Goal: Obtain resource: Obtain resource

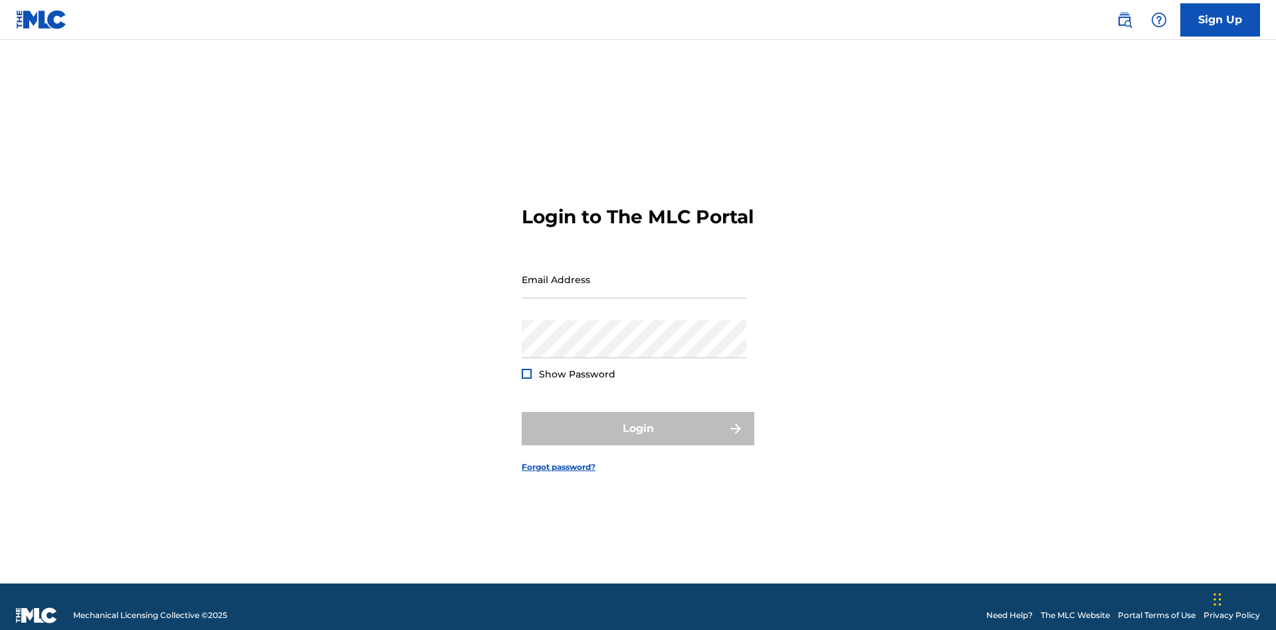
scroll to position [17, 0]
click at [634, 273] on input "Email Address" at bounding box center [634, 279] width 225 height 38
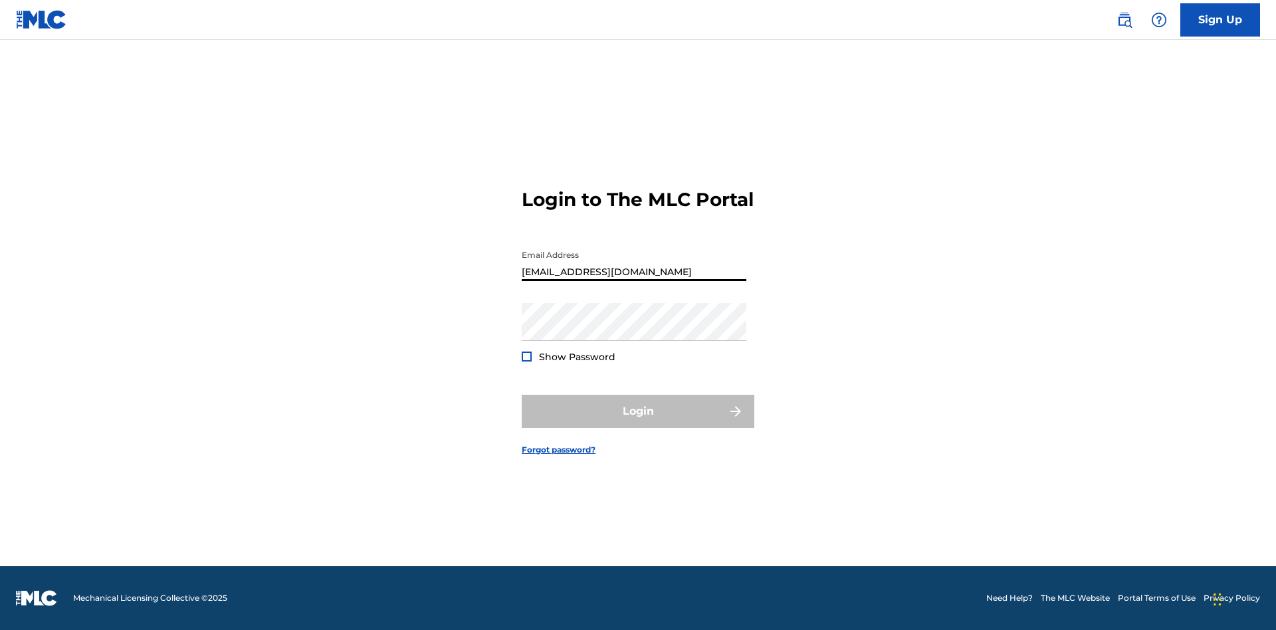
type input "[EMAIL_ADDRESS][DOMAIN_NAME]"
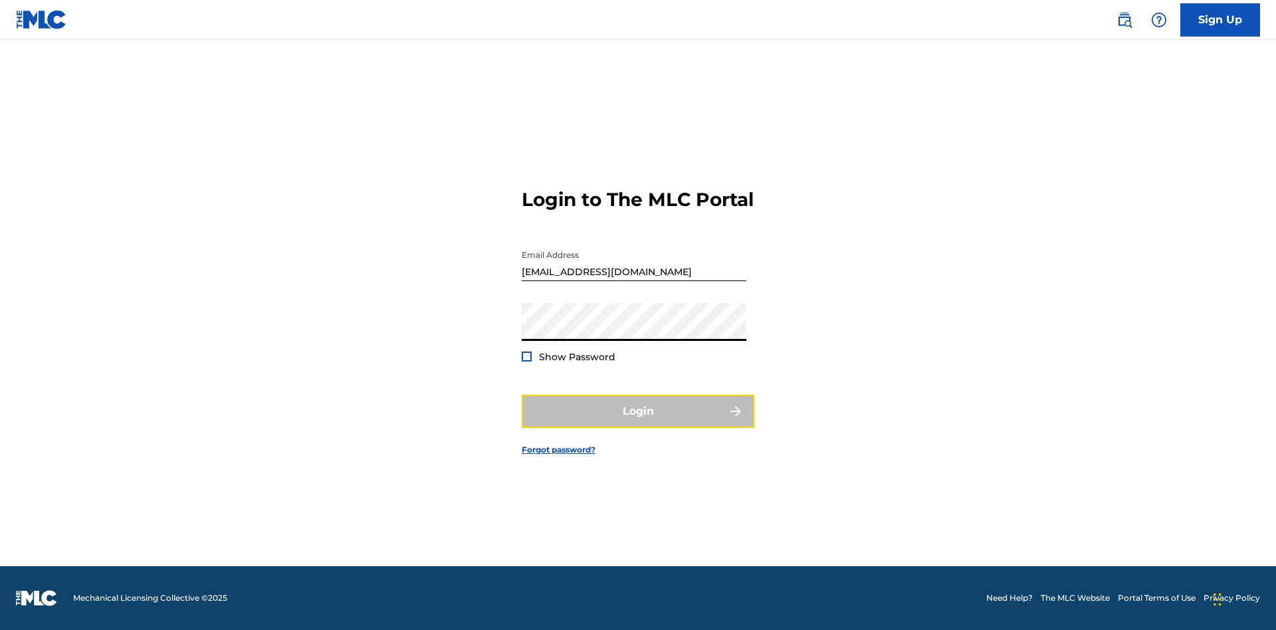
click at [638, 423] on button "Login" at bounding box center [638, 411] width 233 height 33
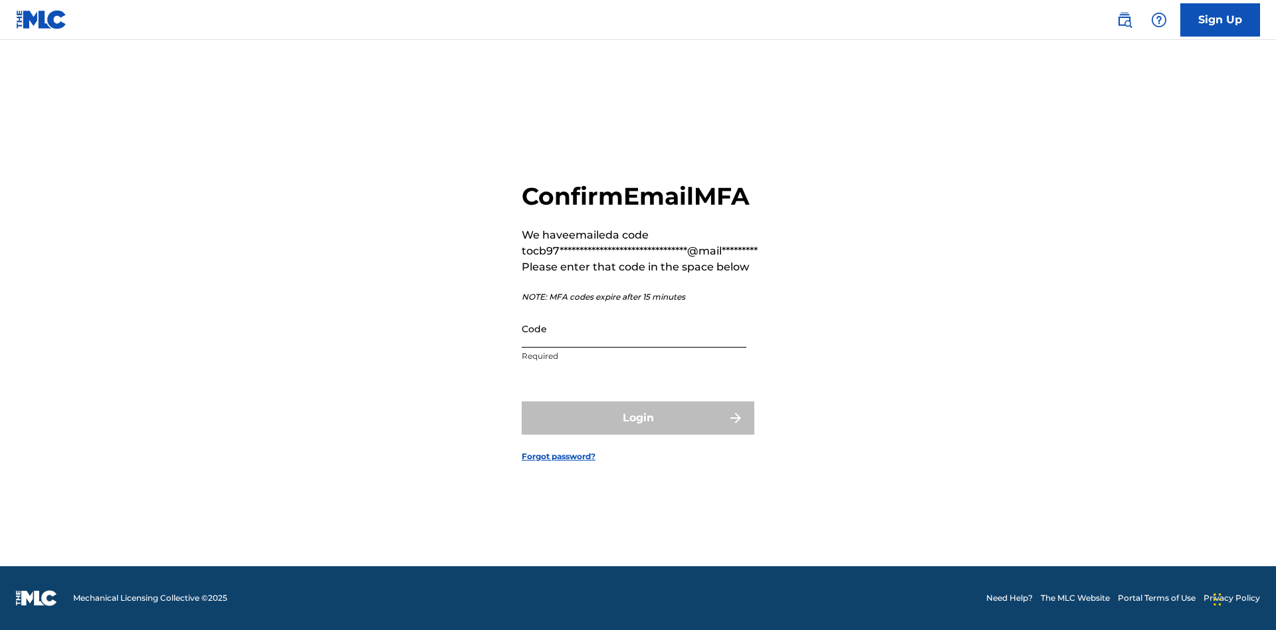
click at [634, 328] on input "Code" at bounding box center [634, 329] width 225 height 38
type input "696082"
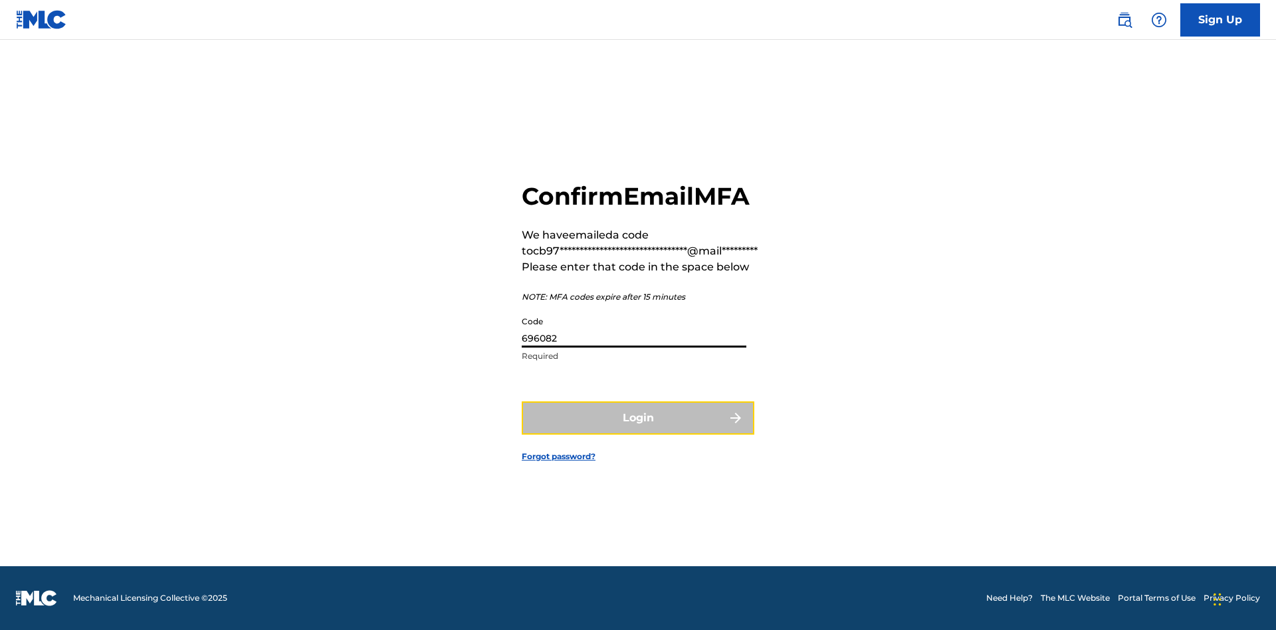
click at [638, 417] on button "Login" at bounding box center [638, 417] width 233 height 33
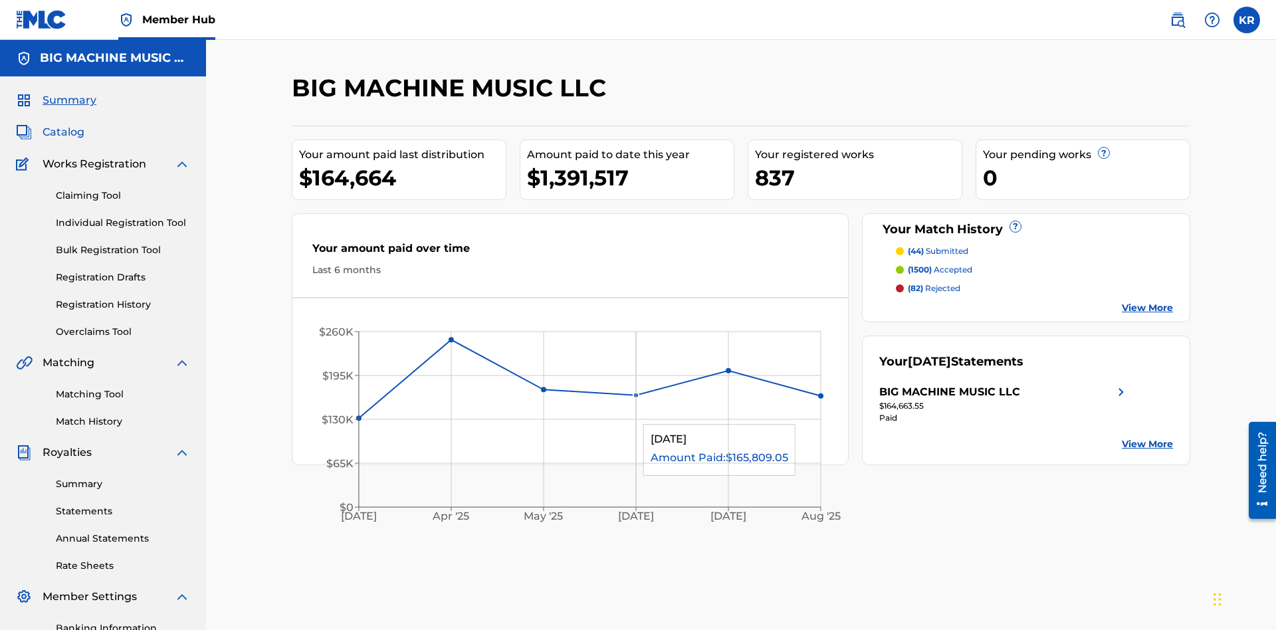
click at [63, 124] on span "Catalog" at bounding box center [64, 132] width 42 height 16
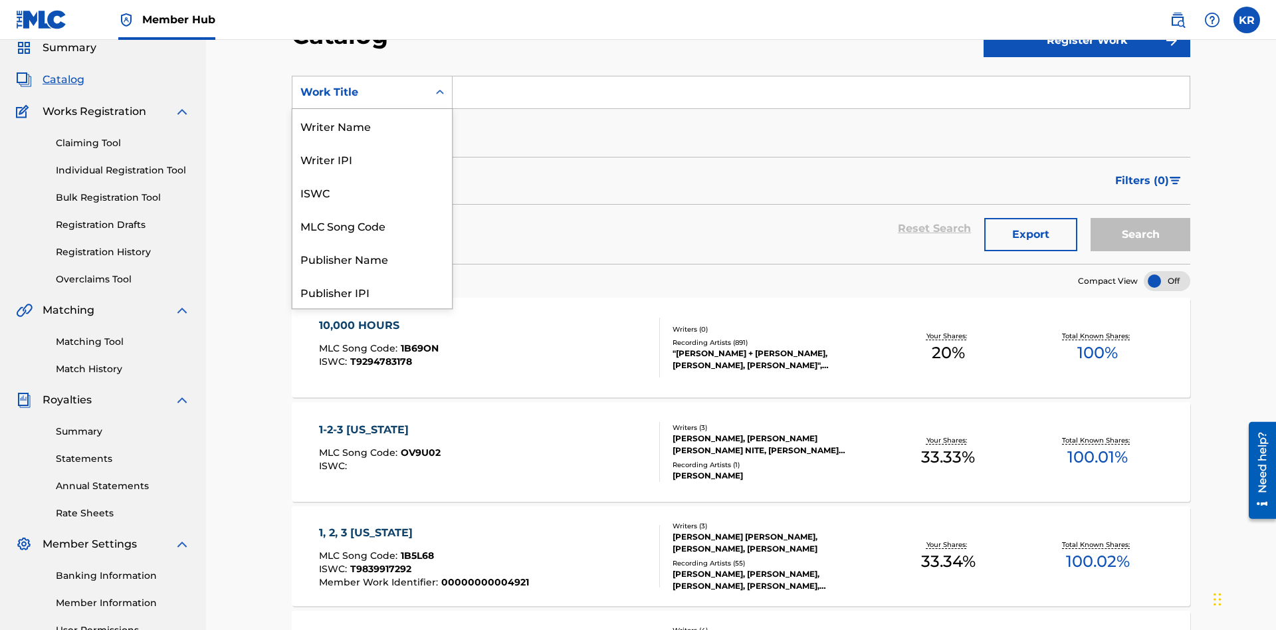
scroll to position [199, 0]
click at [372, 258] on div "ISRC" at bounding box center [371, 258] width 159 height 33
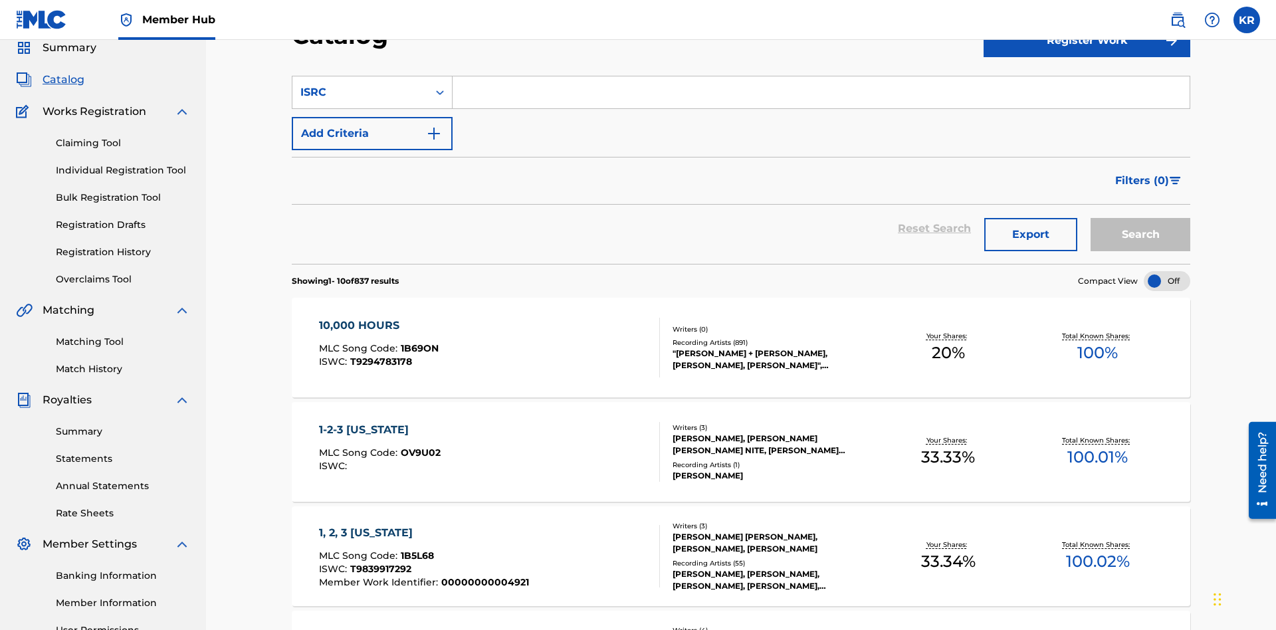
click at [821, 96] on input "Search Form" at bounding box center [820, 92] width 737 height 32
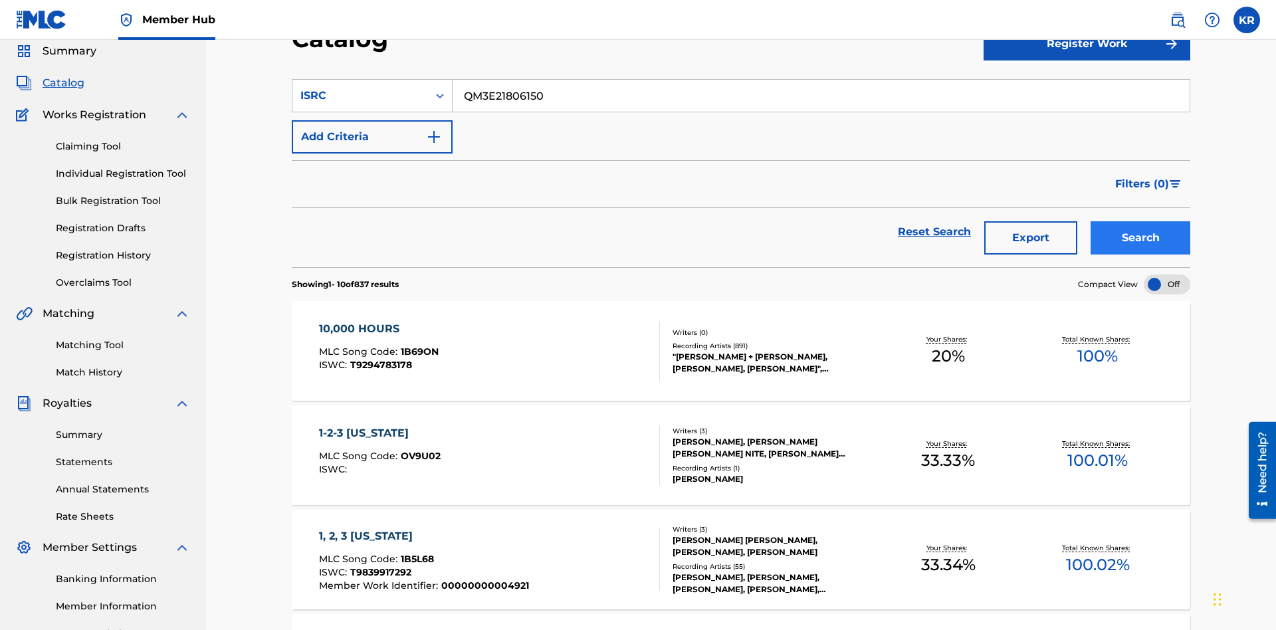
type input "QM3E21806150"
click at [1140, 221] on button "Search" at bounding box center [1140, 237] width 100 height 33
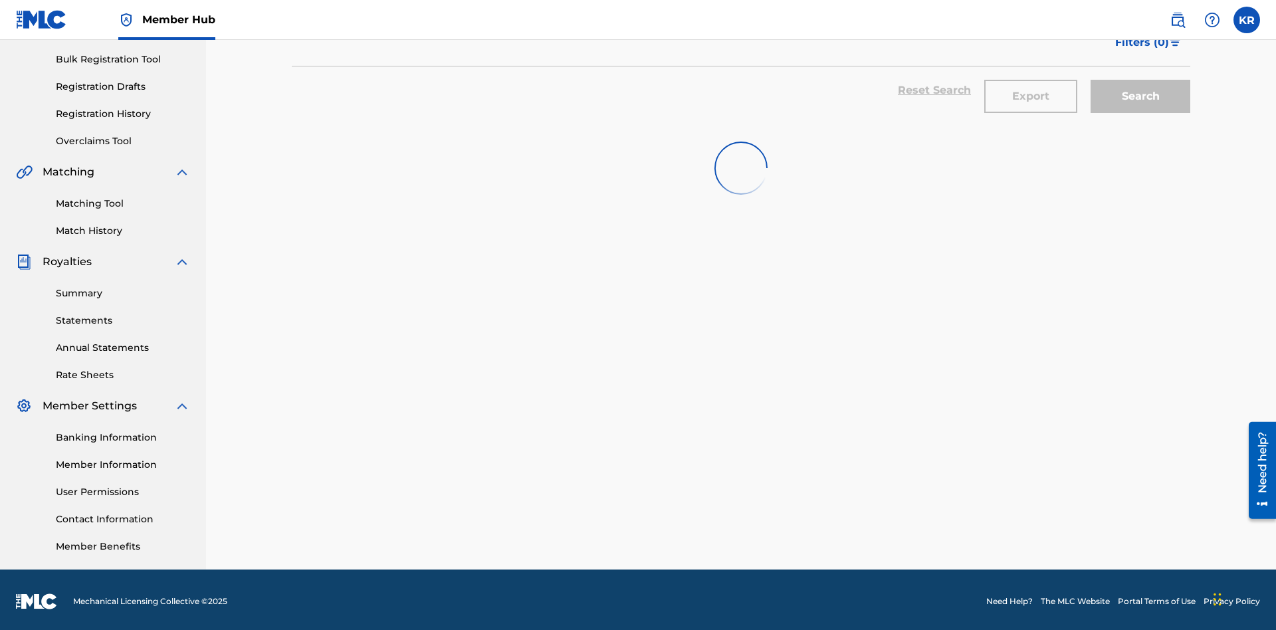
scroll to position [194, 0]
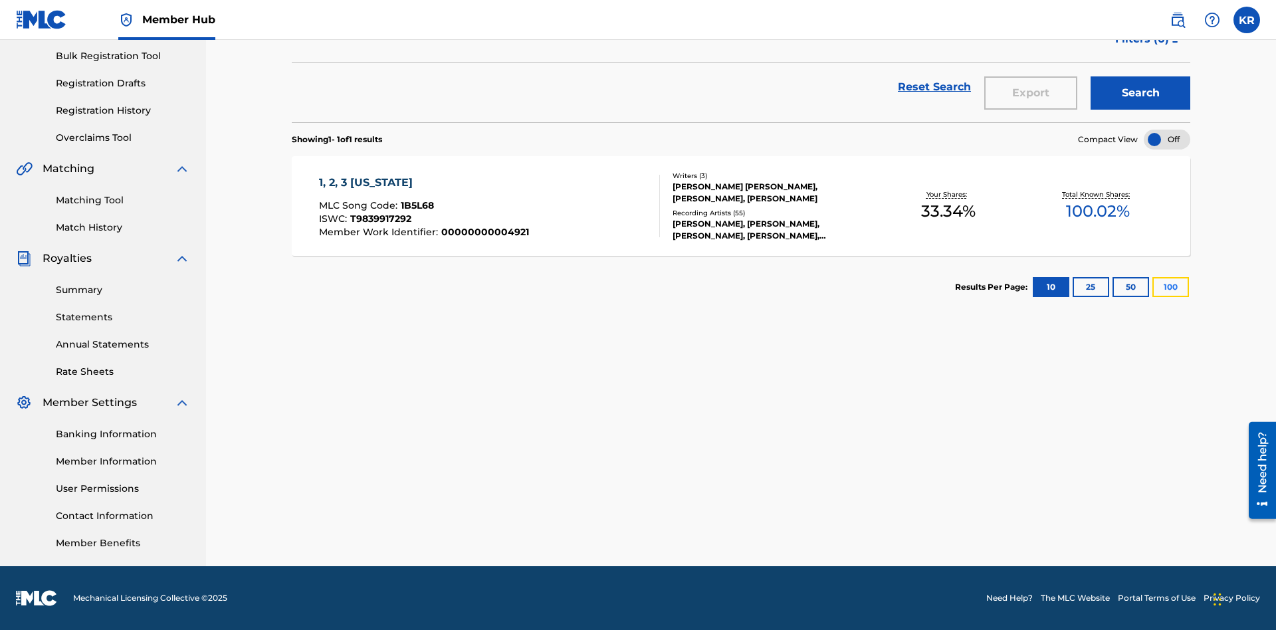
click at [1152, 287] on button "100" at bounding box center [1170, 287] width 37 height 20
click at [415, 205] on span "1B5L68" at bounding box center [417, 205] width 33 height 12
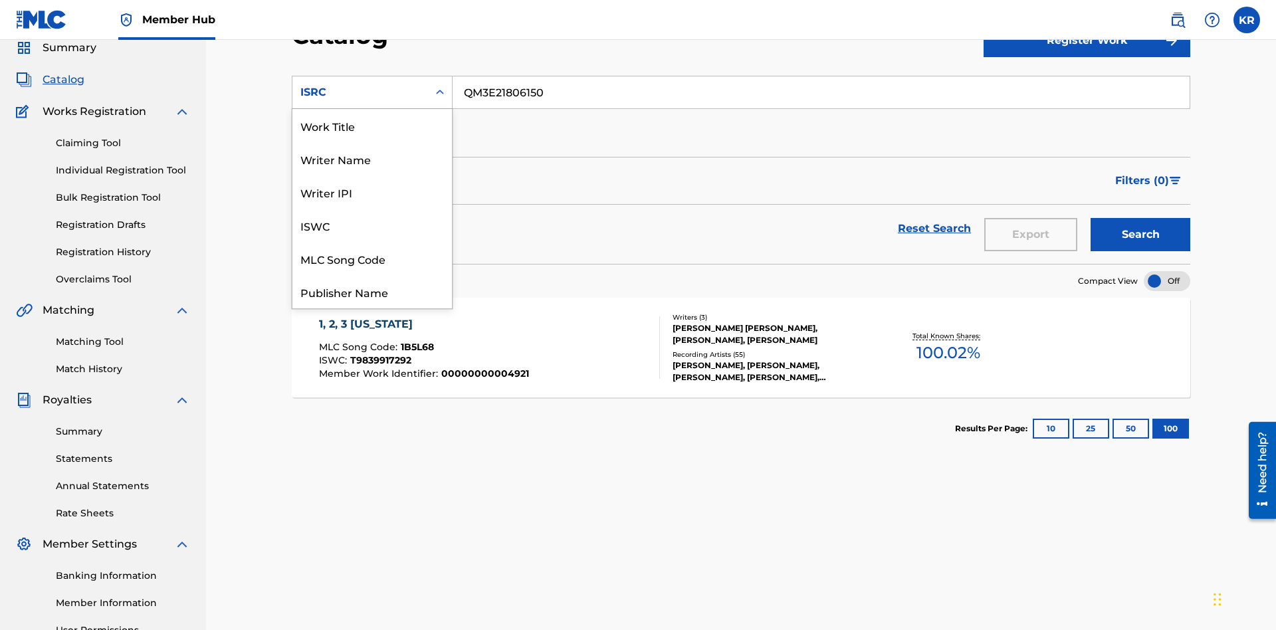
scroll to position [199, 0]
click at [372, 225] on div "Recording Title" at bounding box center [371, 225] width 159 height 33
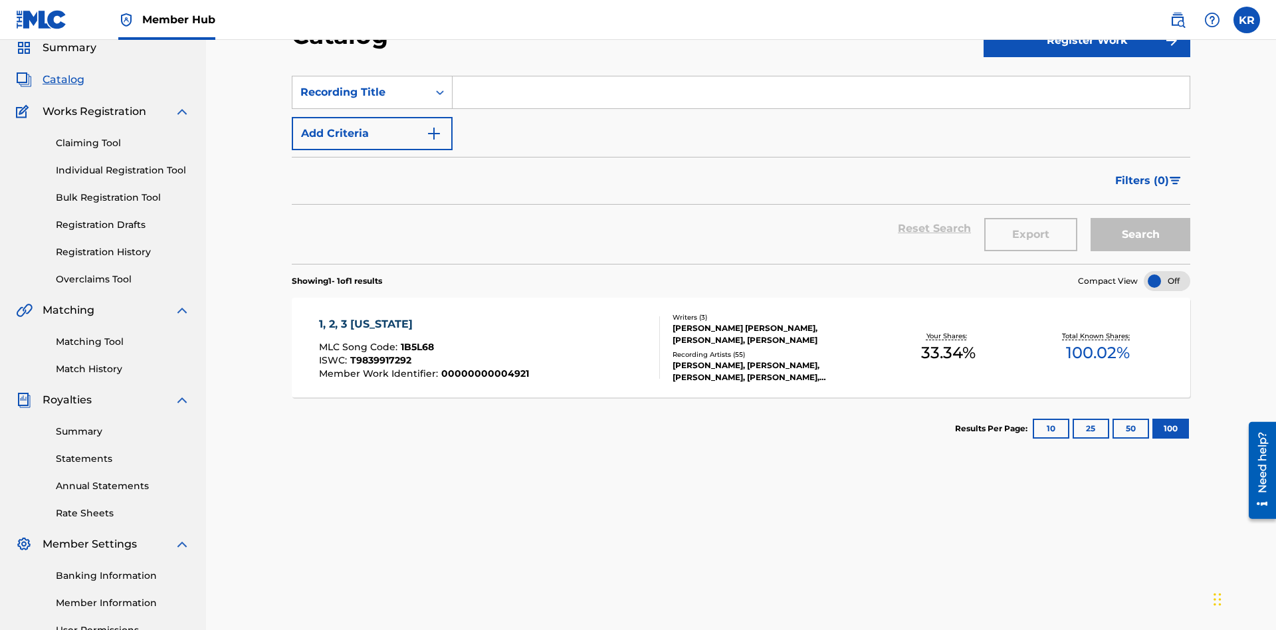
click at [821, 96] on input "Search Form" at bounding box center [820, 92] width 737 height 32
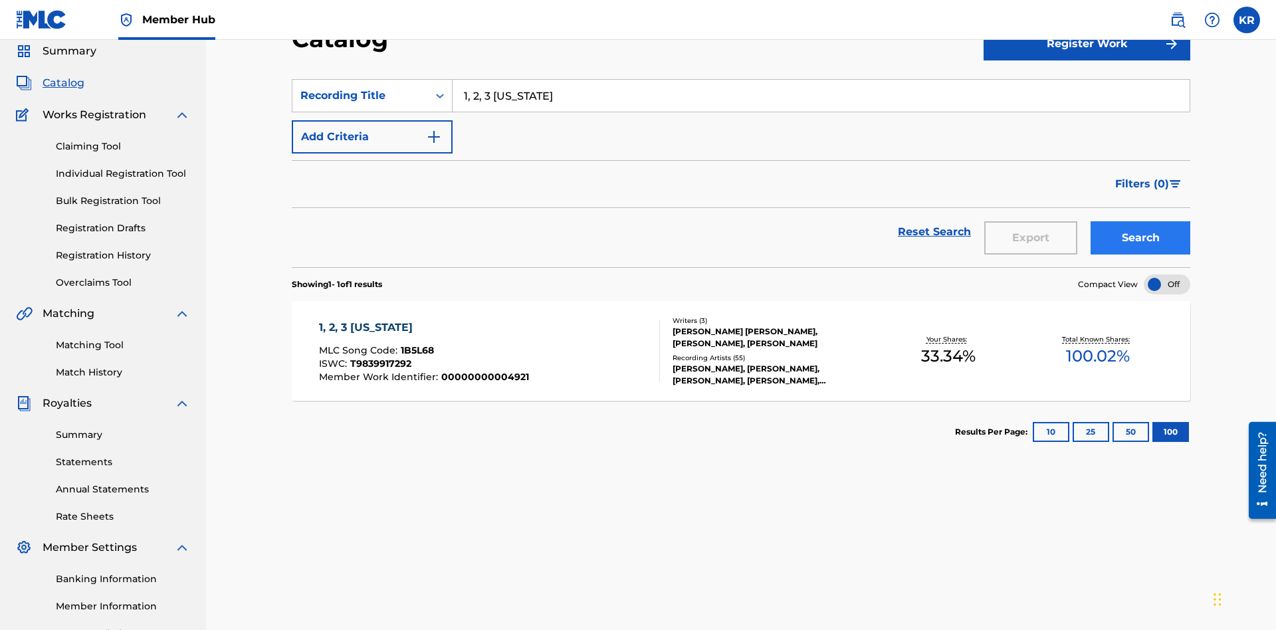
type input "1, 2, 3 [US_STATE]"
click at [1140, 221] on button "Search" at bounding box center [1140, 237] width 100 height 33
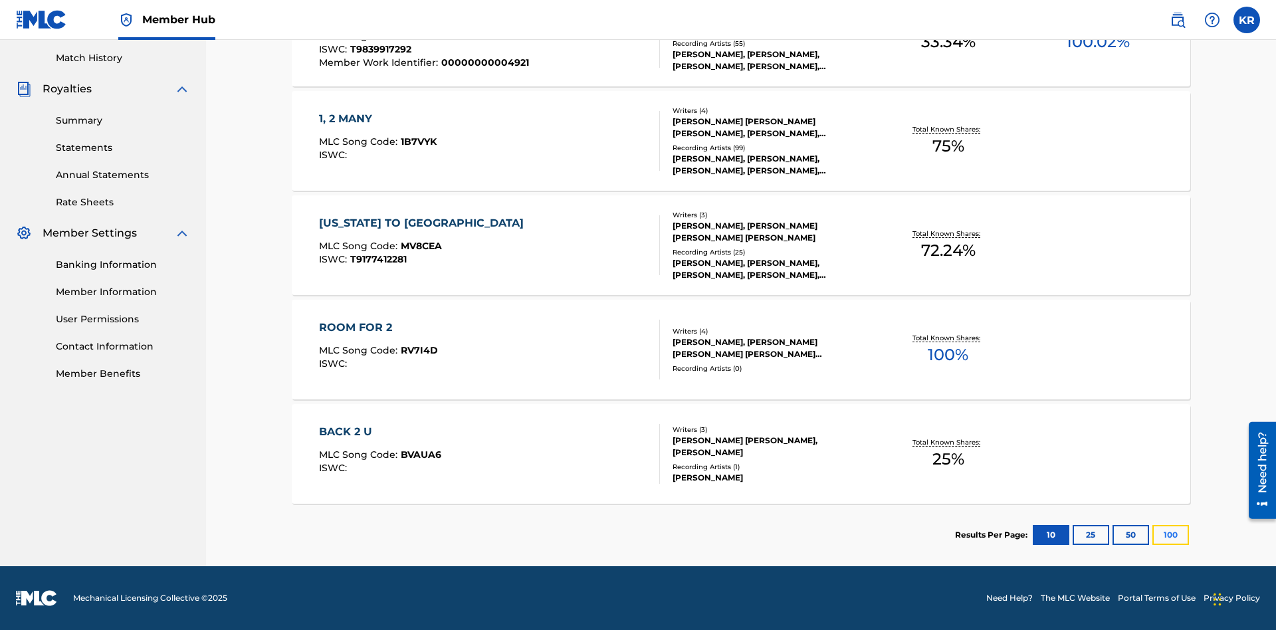
click at [1152, 535] on button "100" at bounding box center [1170, 535] width 37 height 20
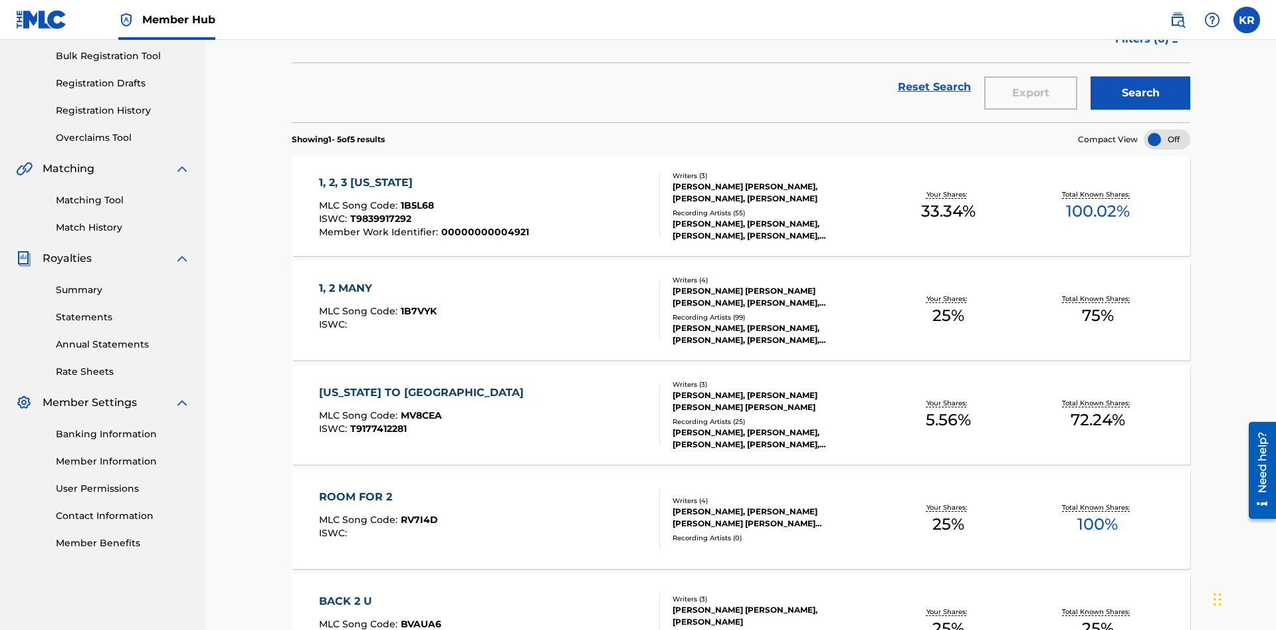
scroll to position [303, 0]
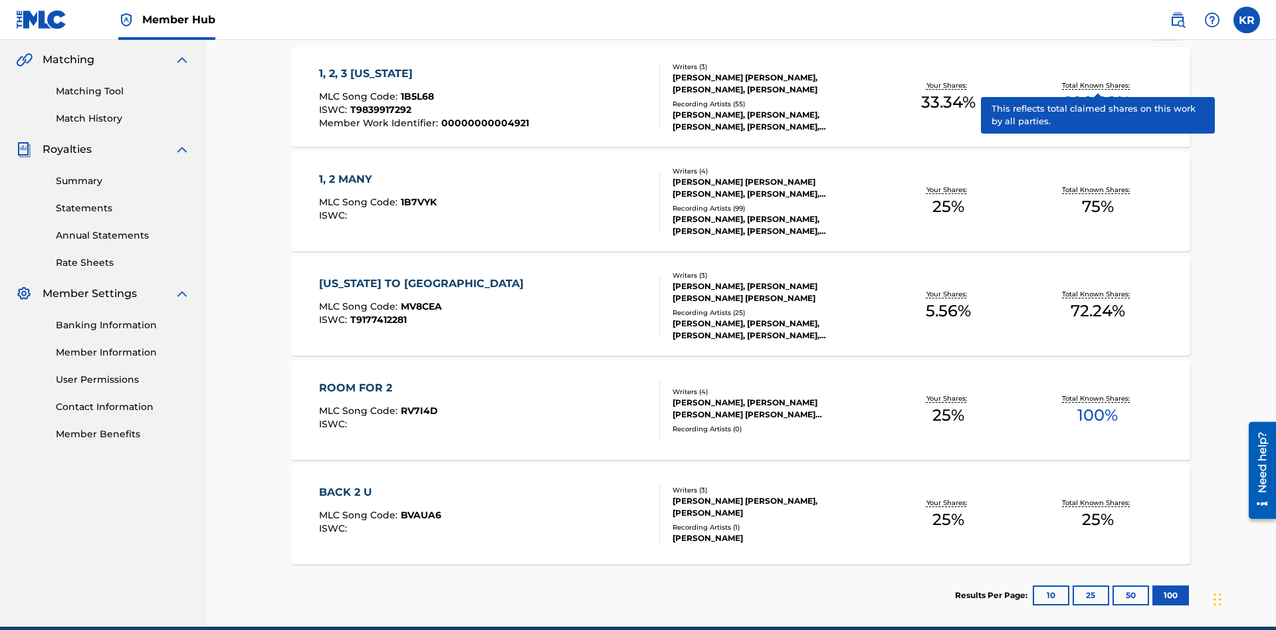
click at [415, 90] on span "1B5L68" at bounding box center [417, 96] width 33 height 12
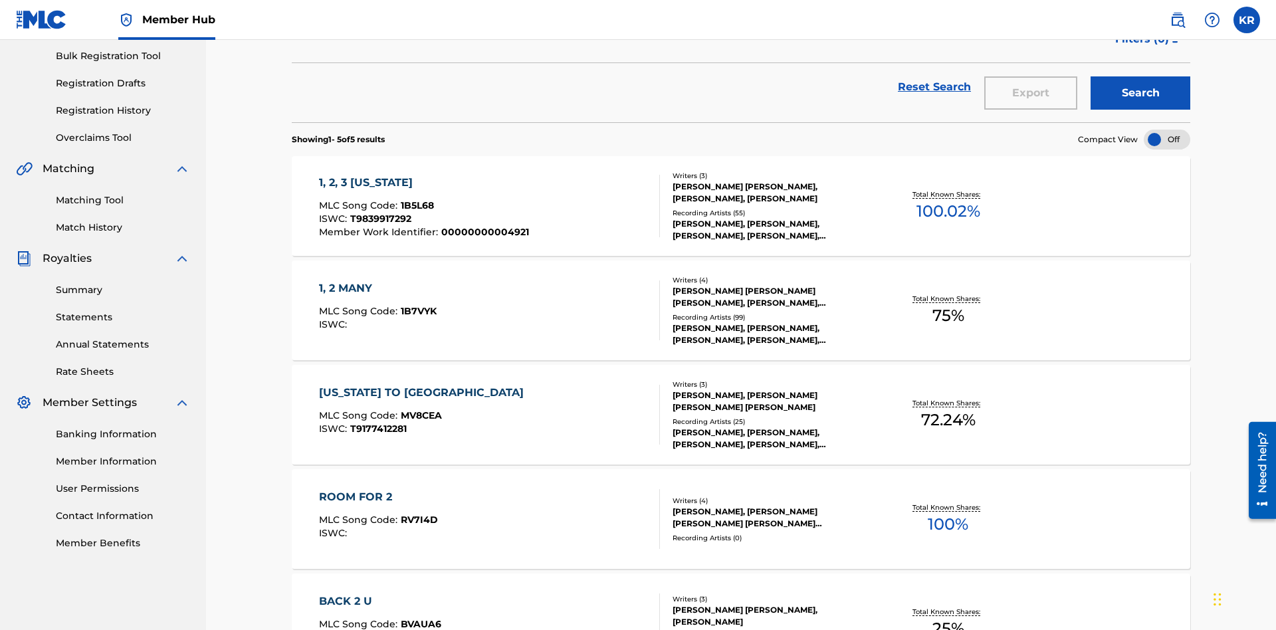
scroll to position [52, 0]
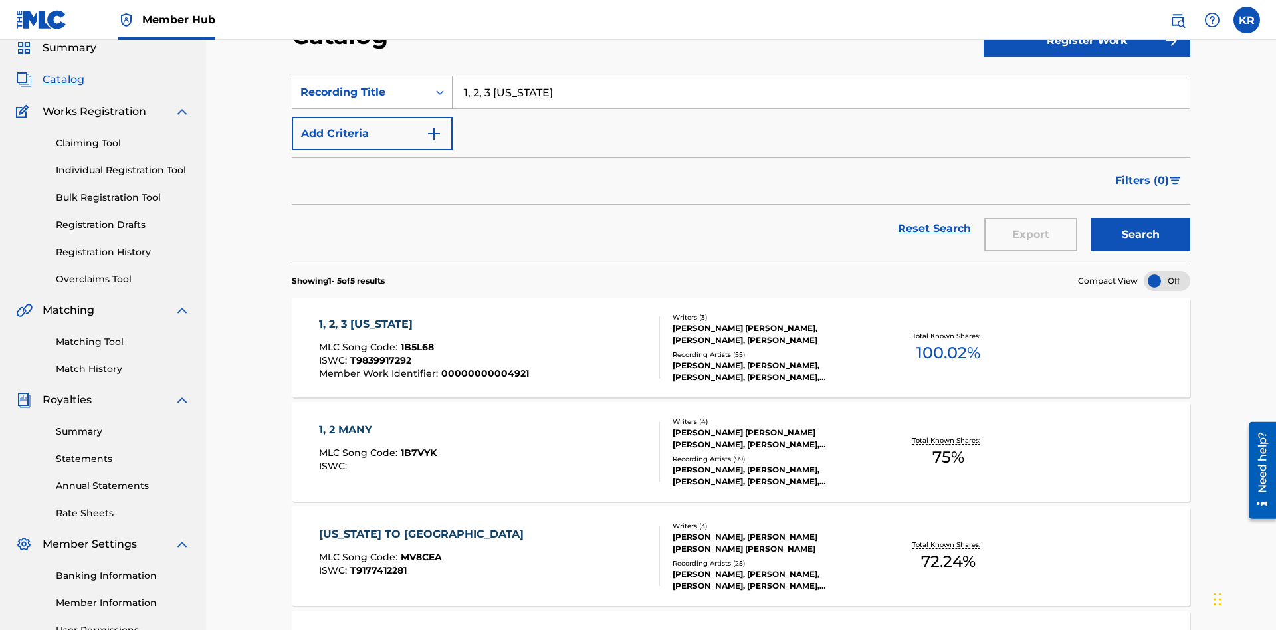
click at [360, 92] on div "Recording Title" at bounding box center [360, 92] width 120 height 16
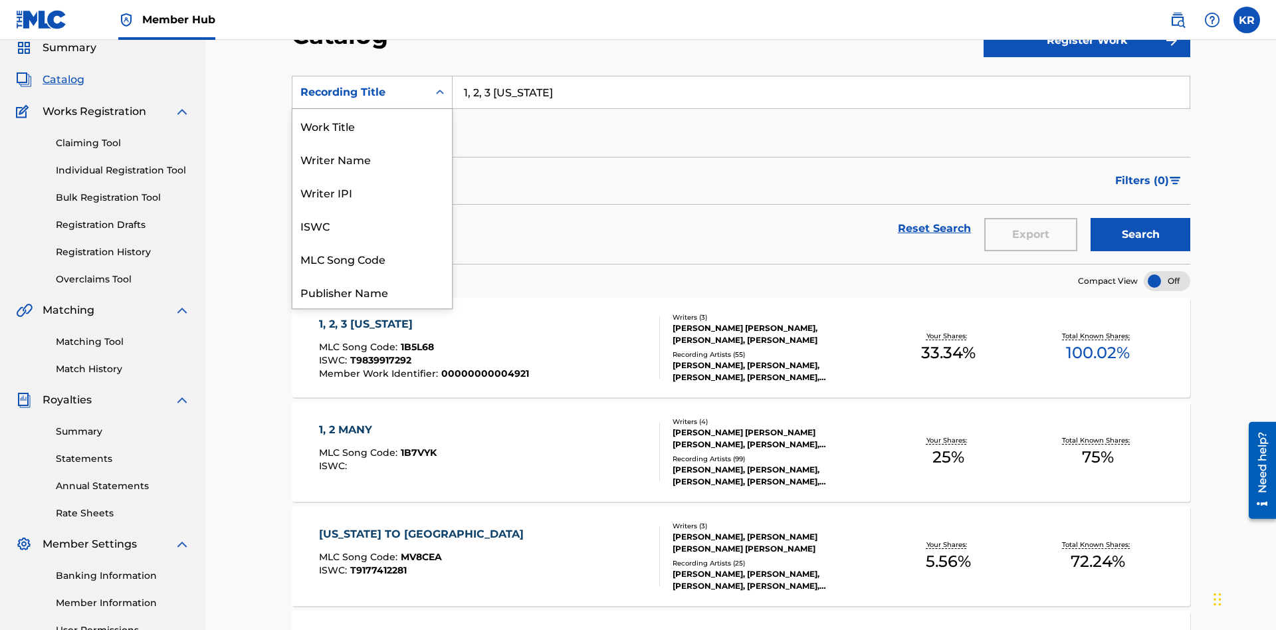
scroll to position [199, 0]
click at [372, 192] on div "Member Work Identifier" at bounding box center [371, 191] width 159 height 33
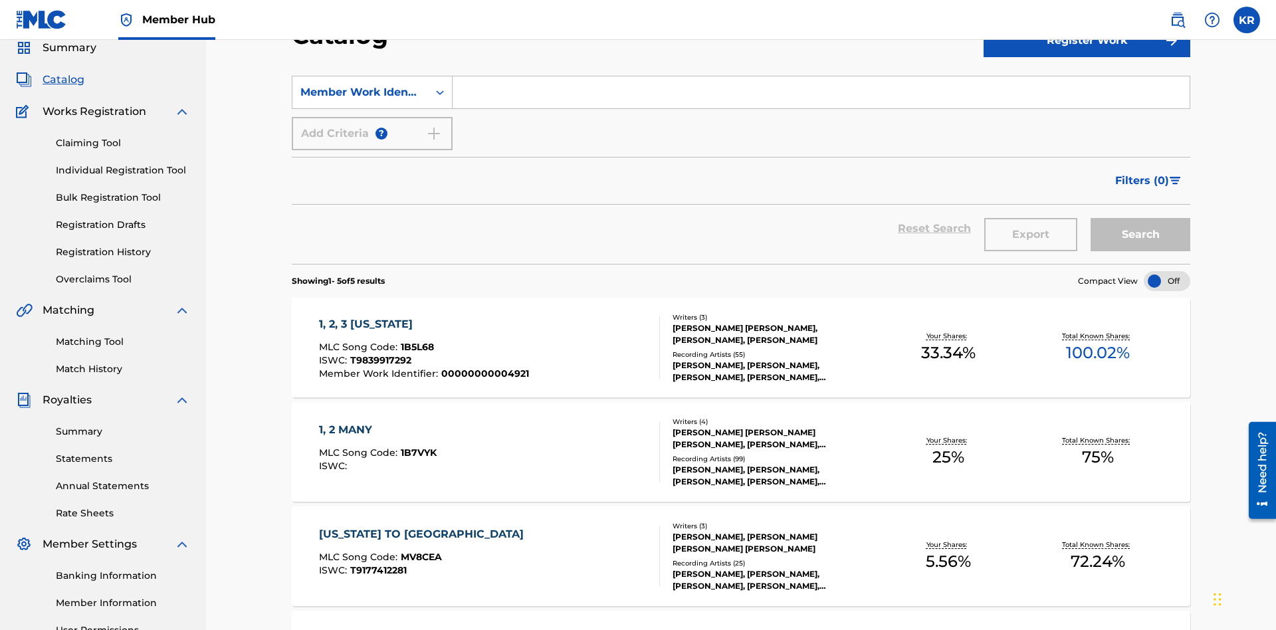
click at [821, 96] on input "Search Form" at bounding box center [820, 92] width 737 height 32
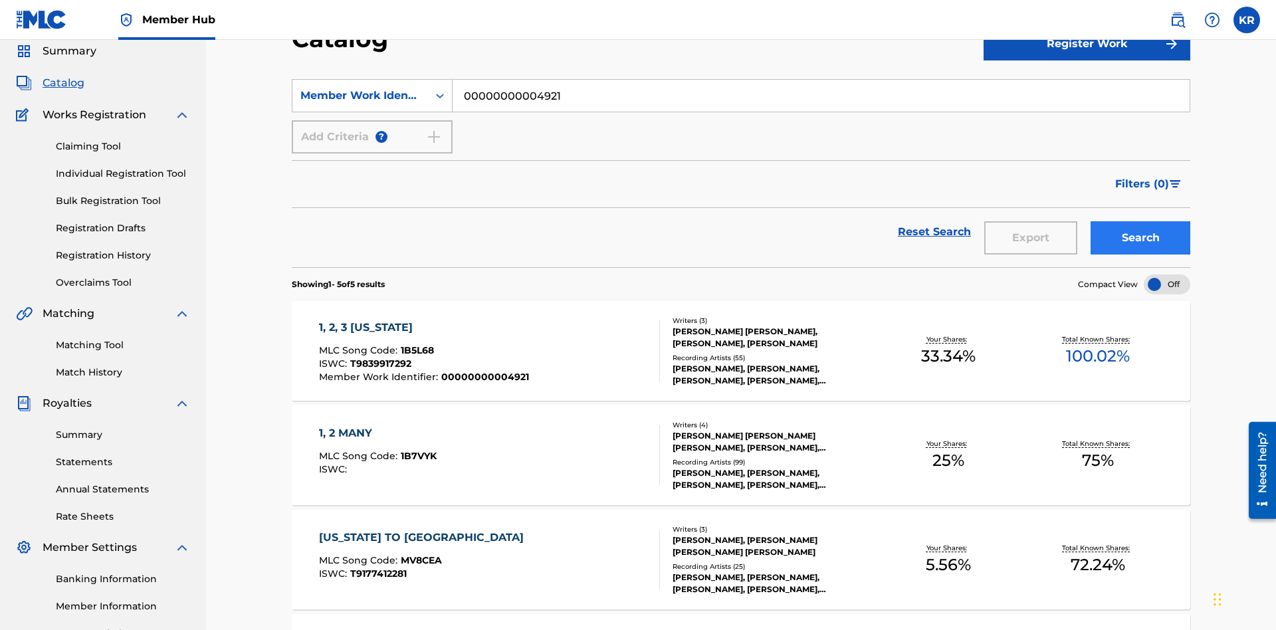
type input "00000000004921"
click at [1140, 221] on button "Search" at bounding box center [1140, 237] width 100 height 33
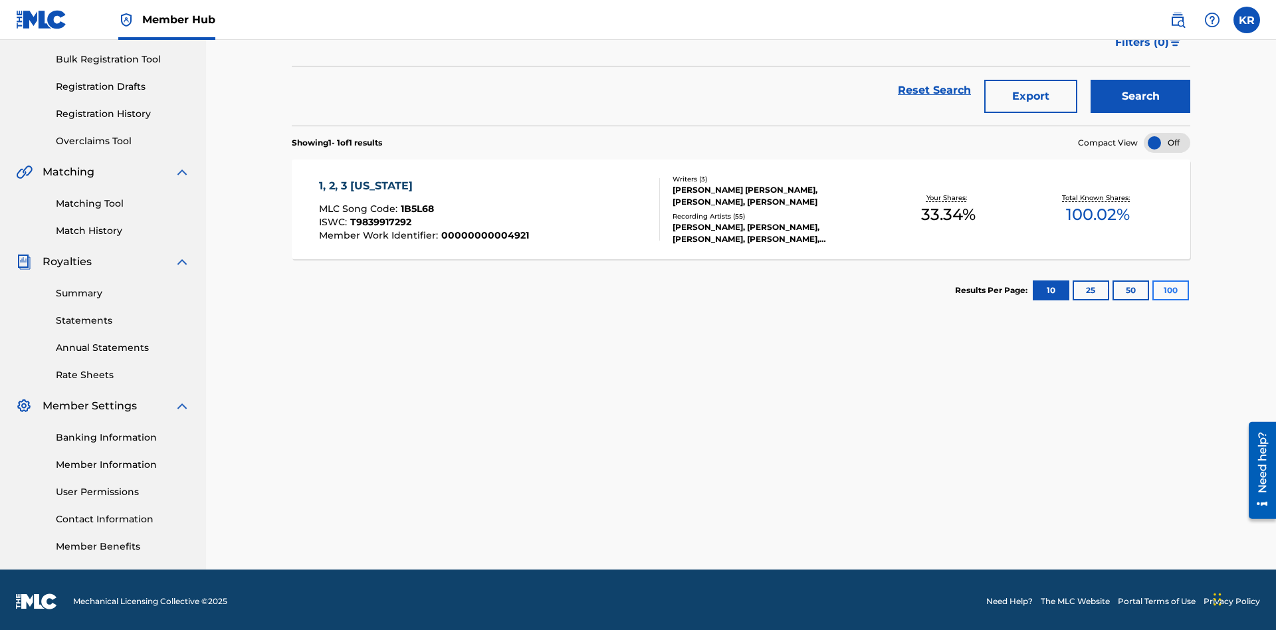
scroll to position [194, 0]
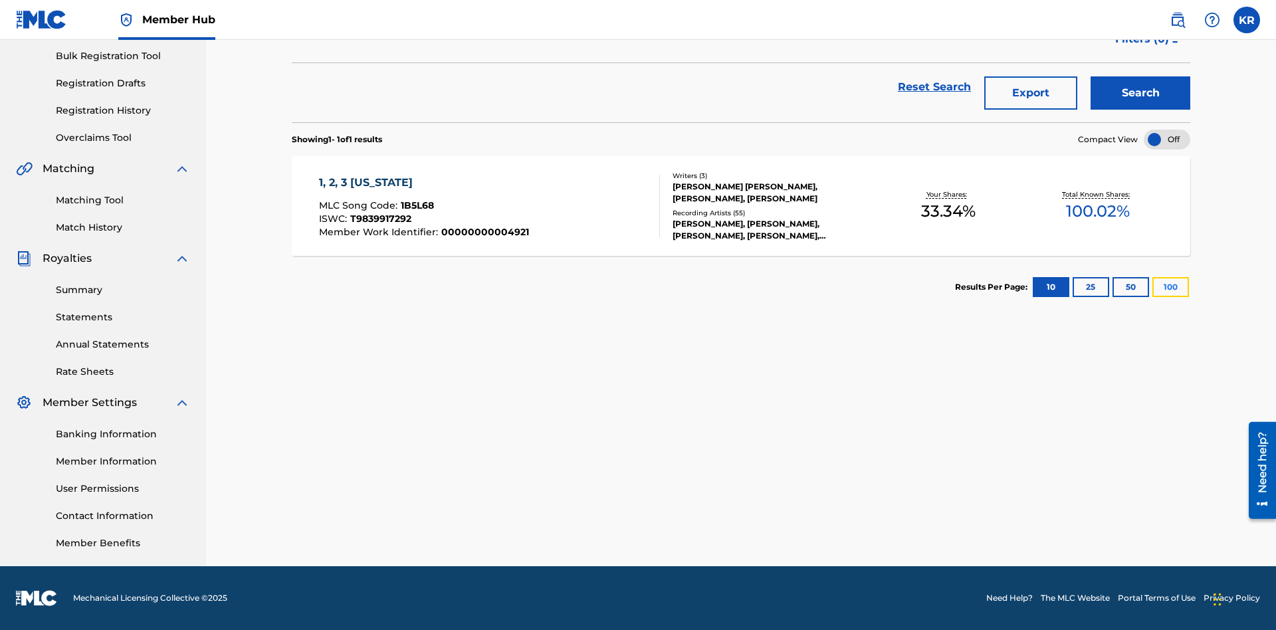
click at [1152, 287] on button "100" at bounding box center [1170, 287] width 37 height 20
click at [415, 205] on span "1B5L68" at bounding box center [417, 205] width 33 height 12
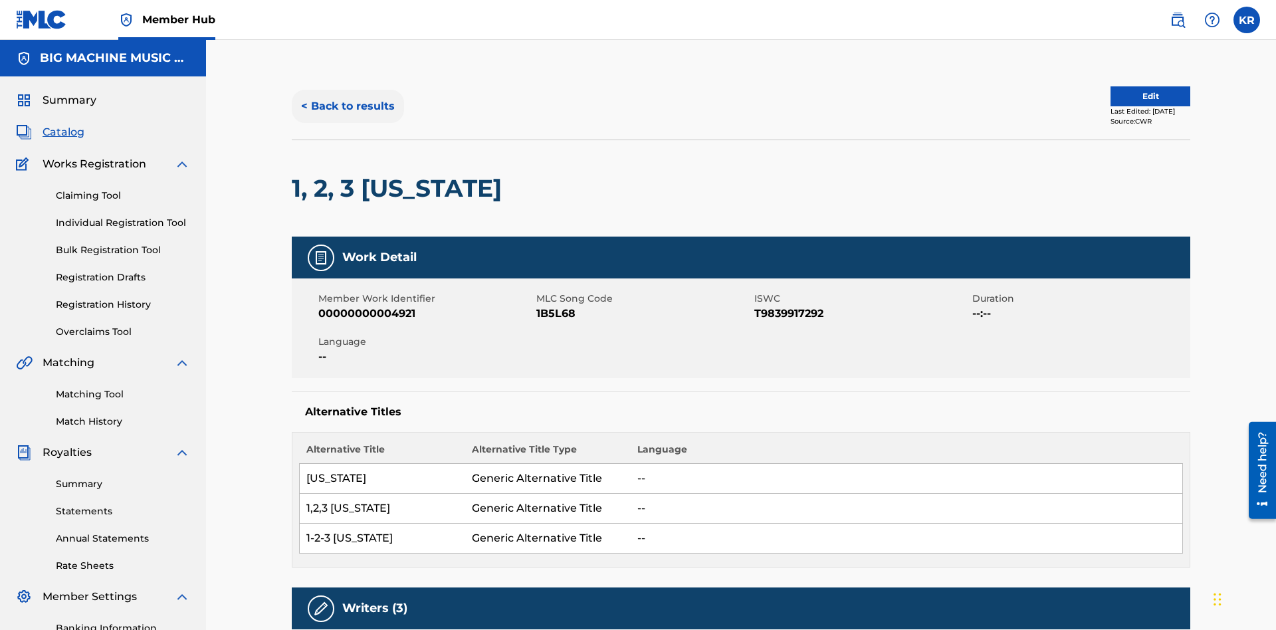
click at [347, 96] on button "< Back to results" at bounding box center [348, 106] width 112 height 33
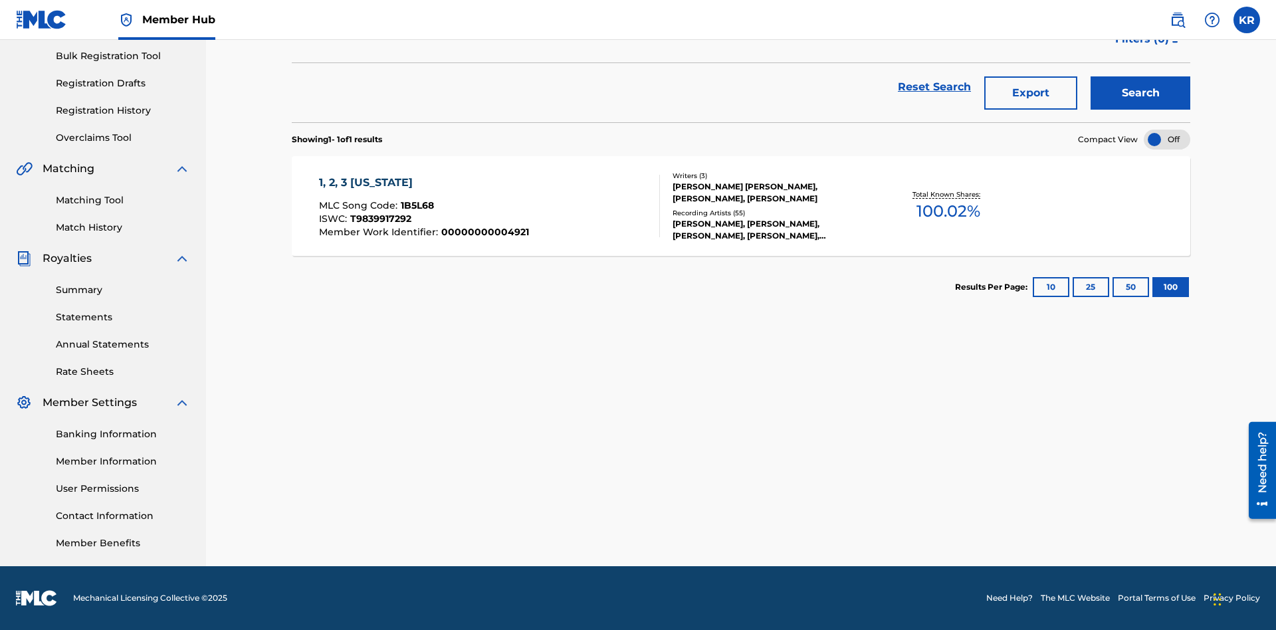
scroll to position [191, 0]
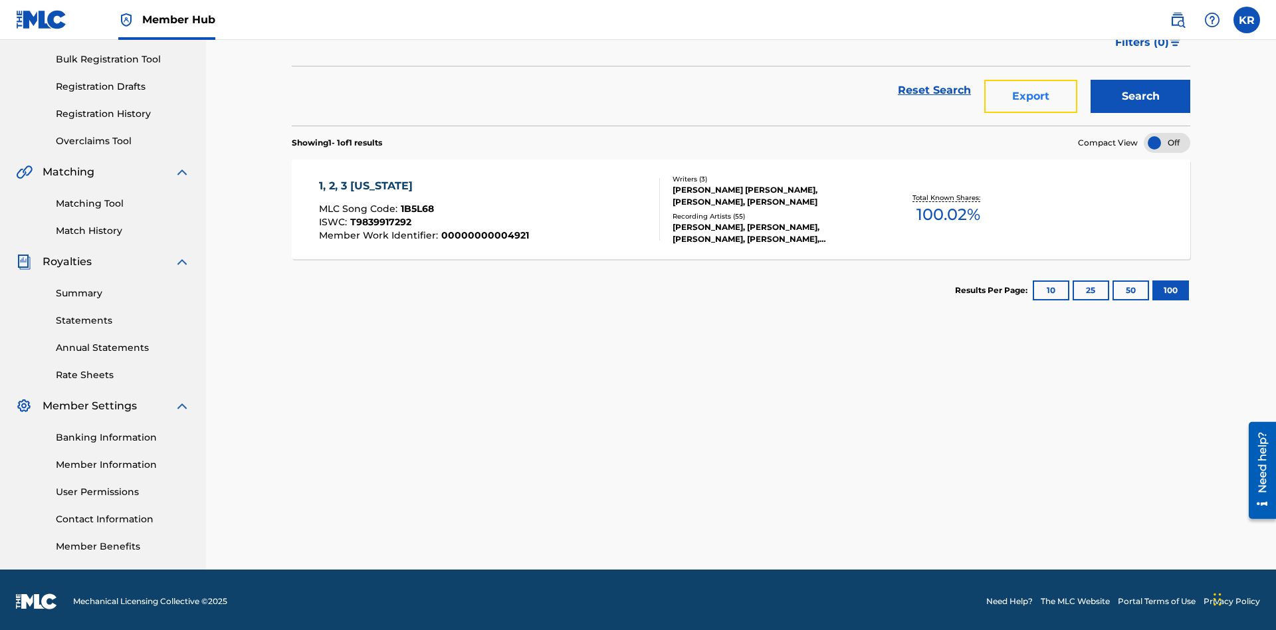
click at [1031, 96] on button "Export" at bounding box center [1030, 96] width 93 height 33
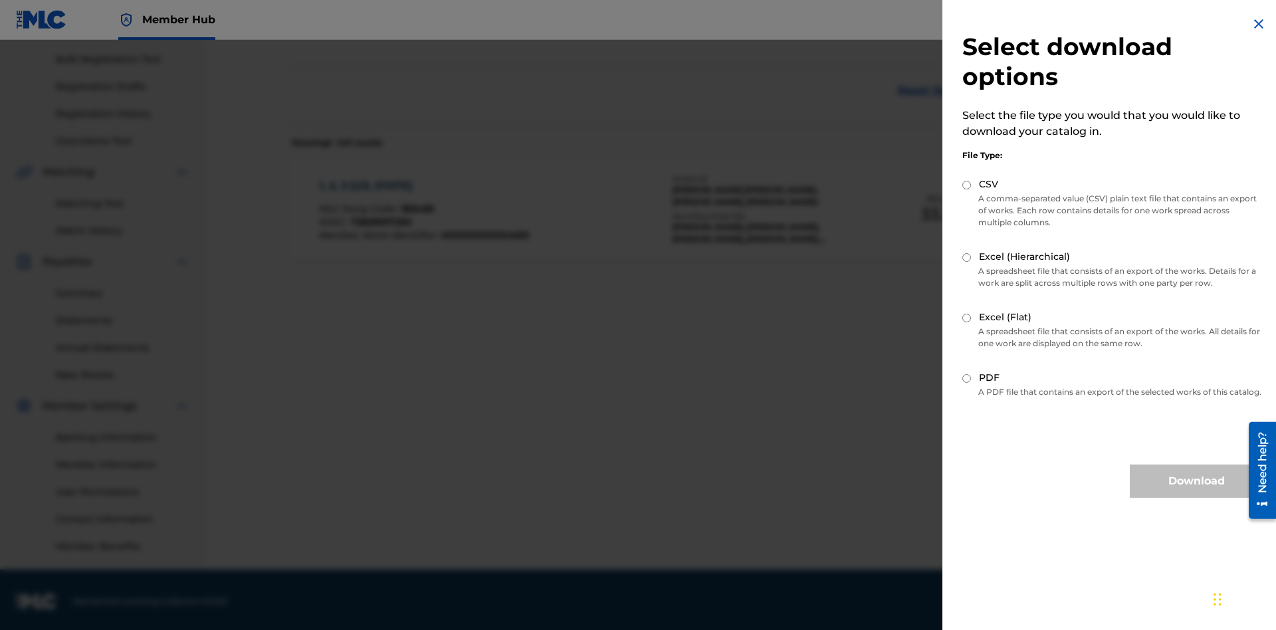
click at [967, 318] on input "Excel (Flat)" at bounding box center [966, 318] width 9 height 9
radio input "true"
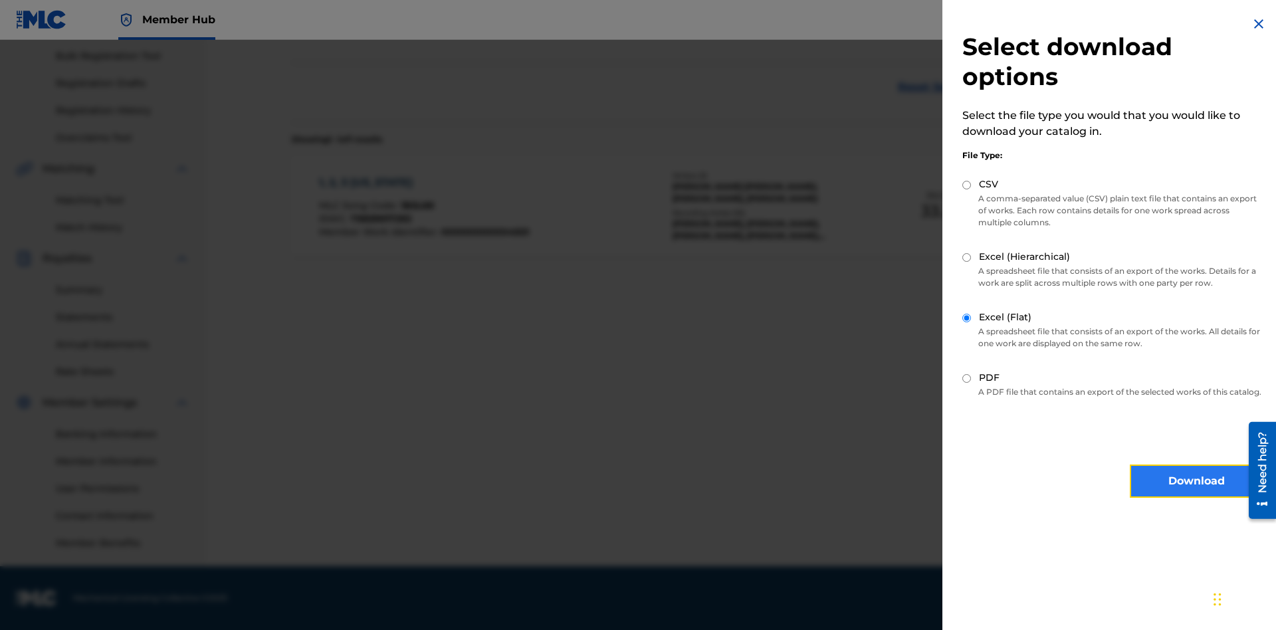
click at [1196, 493] on button "Download" at bounding box center [1196, 480] width 133 height 33
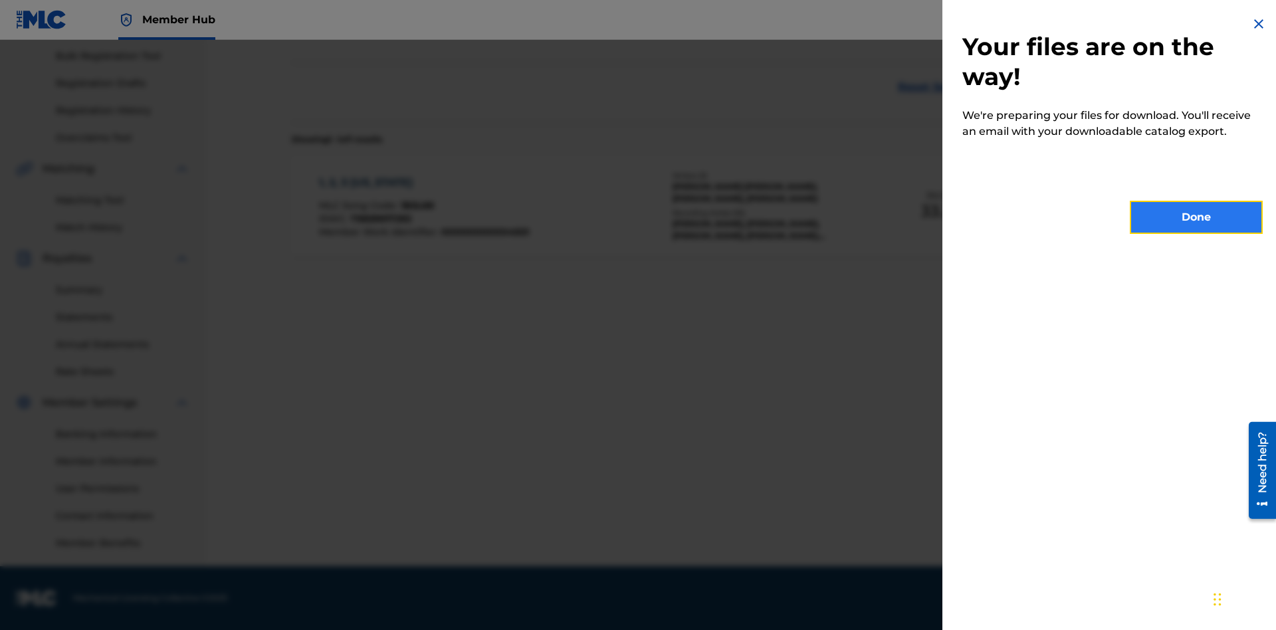
click at [1196, 217] on button "Done" at bounding box center [1196, 217] width 133 height 33
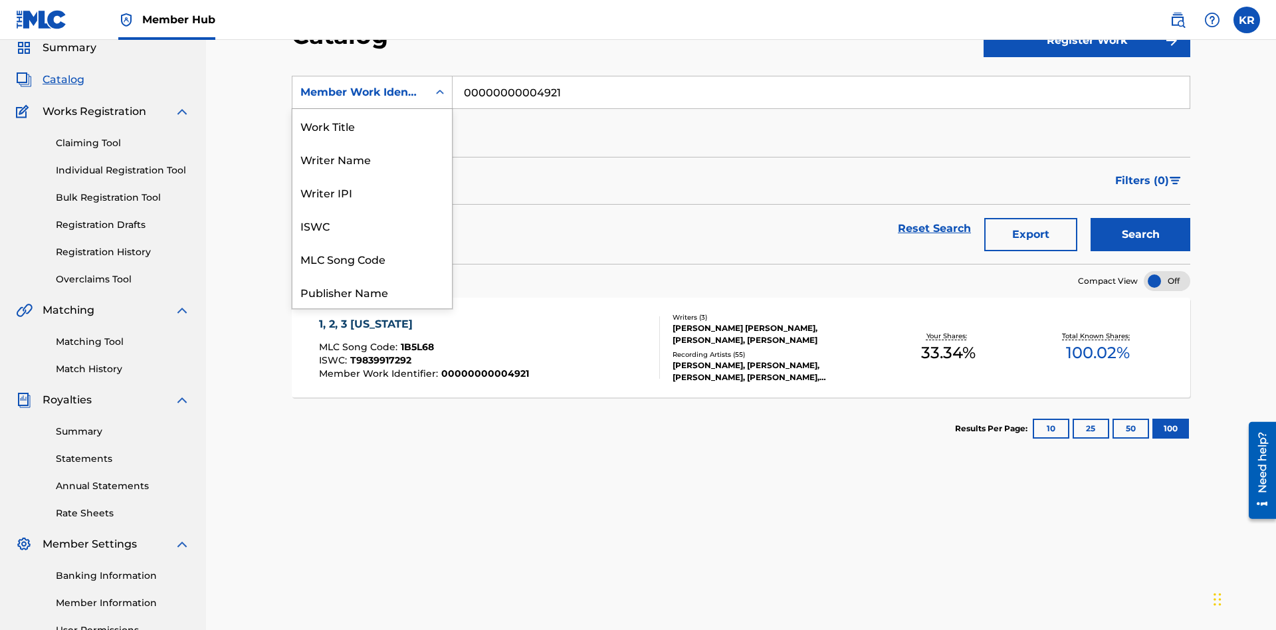
scroll to position [199, 0]
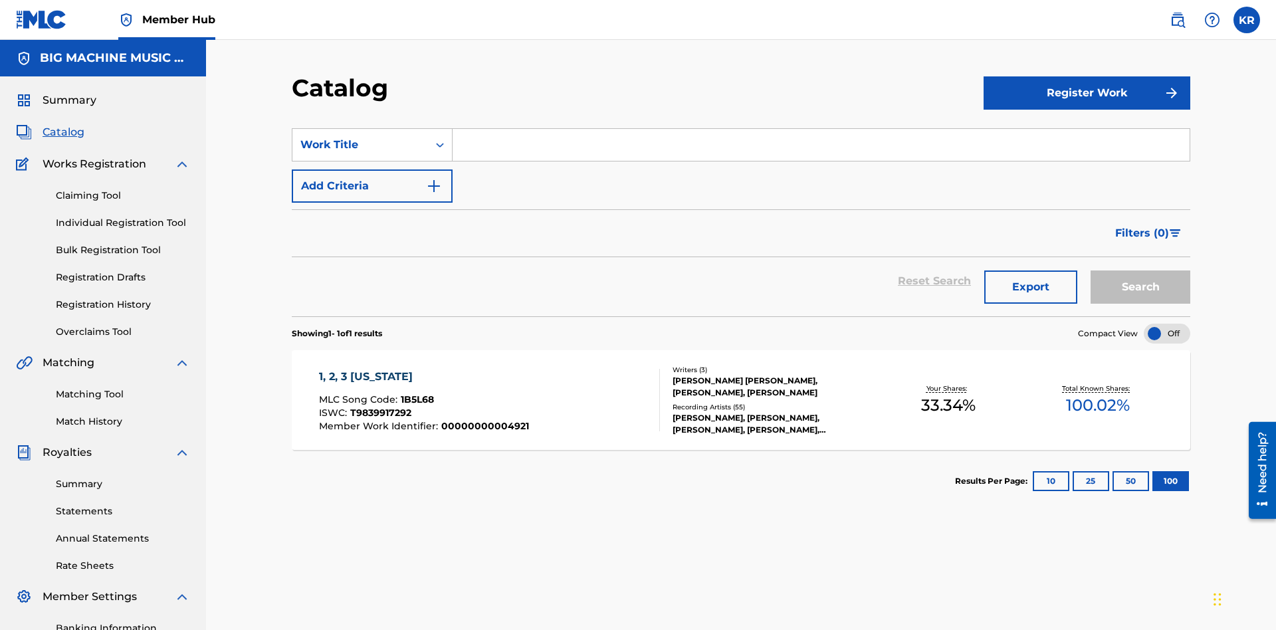
click at [821, 129] on input "Search Form" at bounding box center [820, 145] width 737 height 32
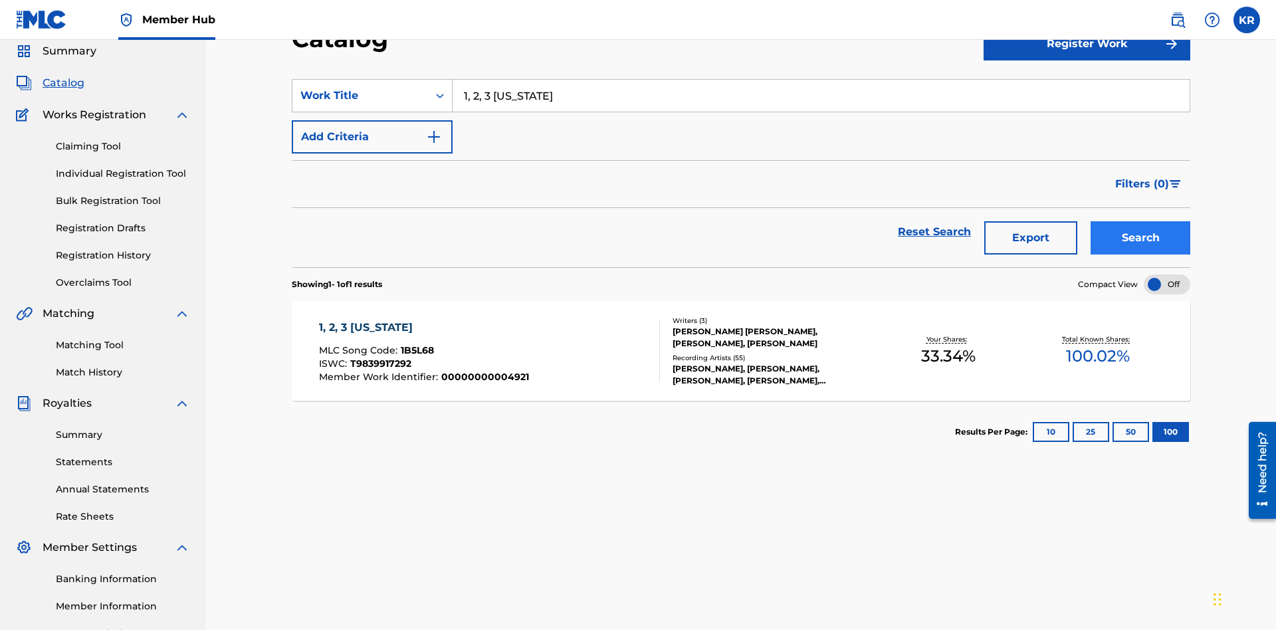
type input "1, 2, 3 [US_STATE]"
click at [1140, 221] on button "Search" at bounding box center [1140, 237] width 100 height 33
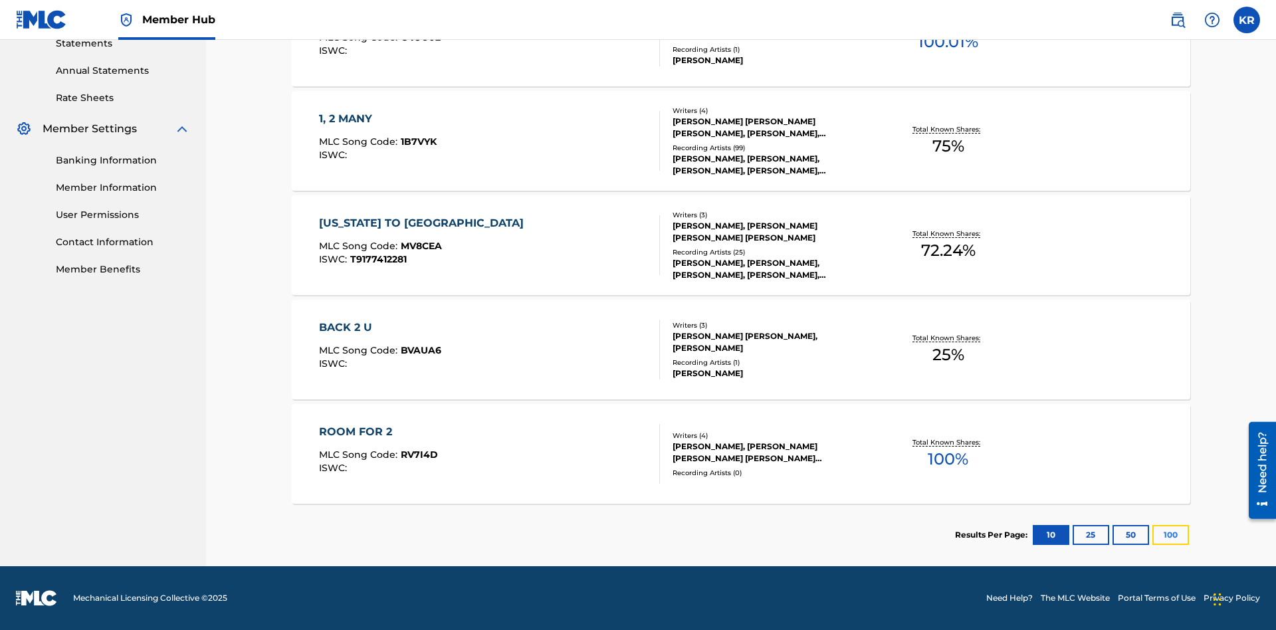
click at [1152, 535] on button "100" at bounding box center [1170, 535] width 37 height 20
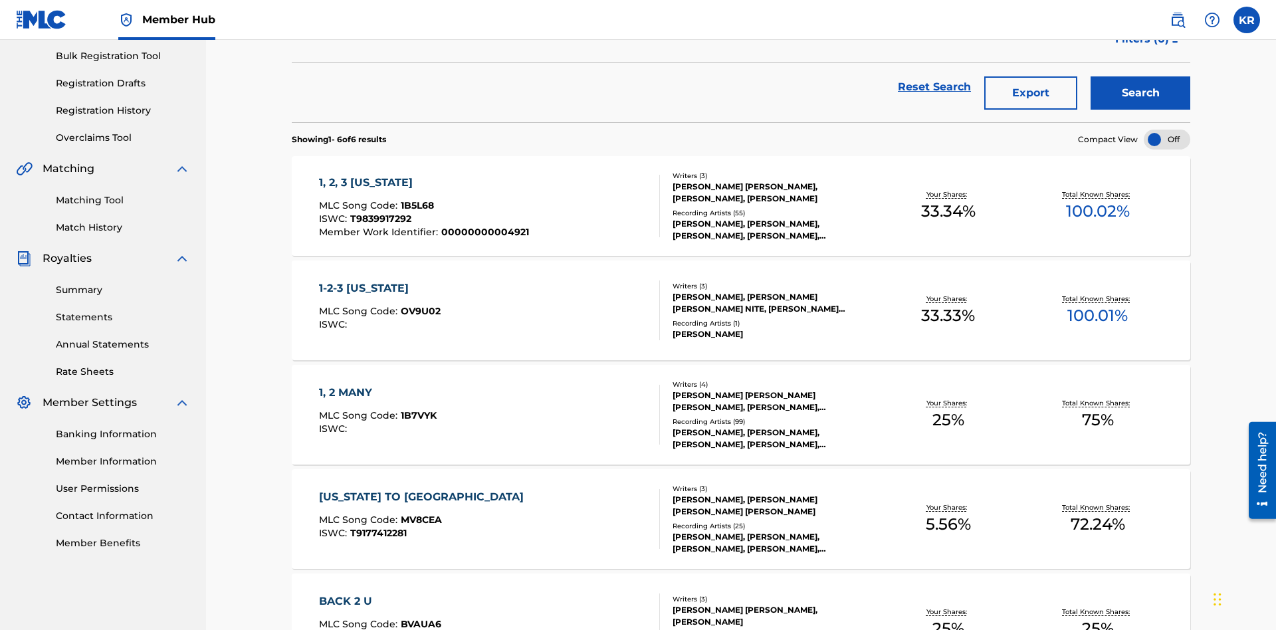
scroll to position [303, 0]
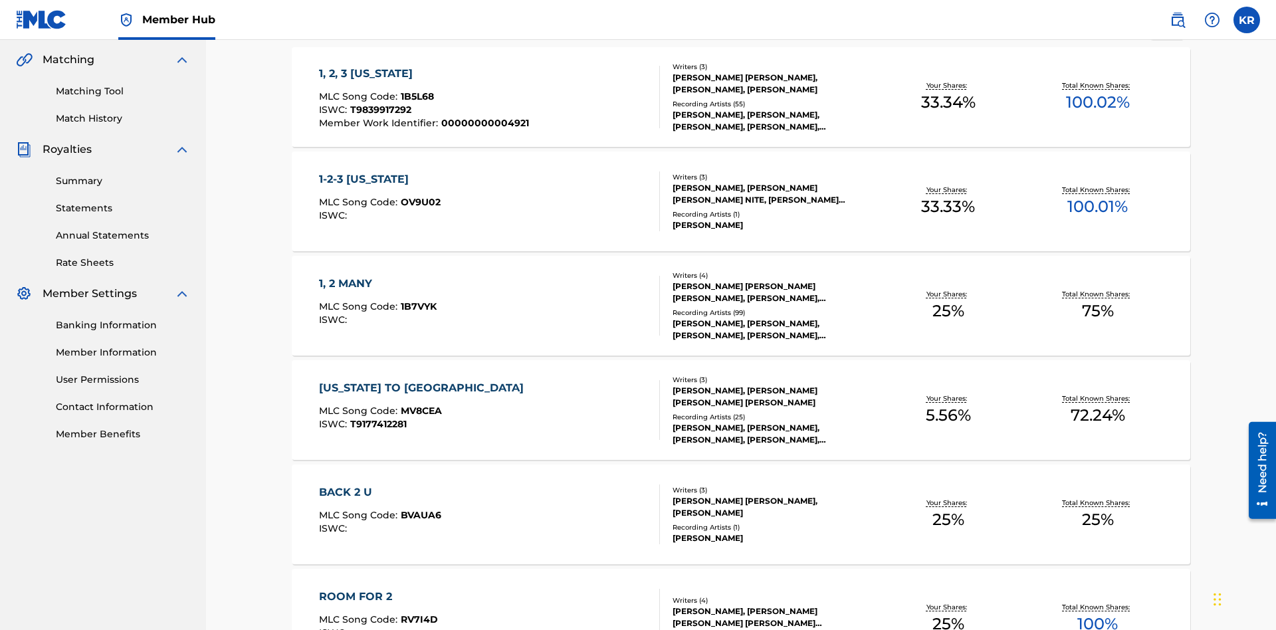
click at [415, 90] on span "1B5L68" at bounding box center [417, 96] width 33 height 12
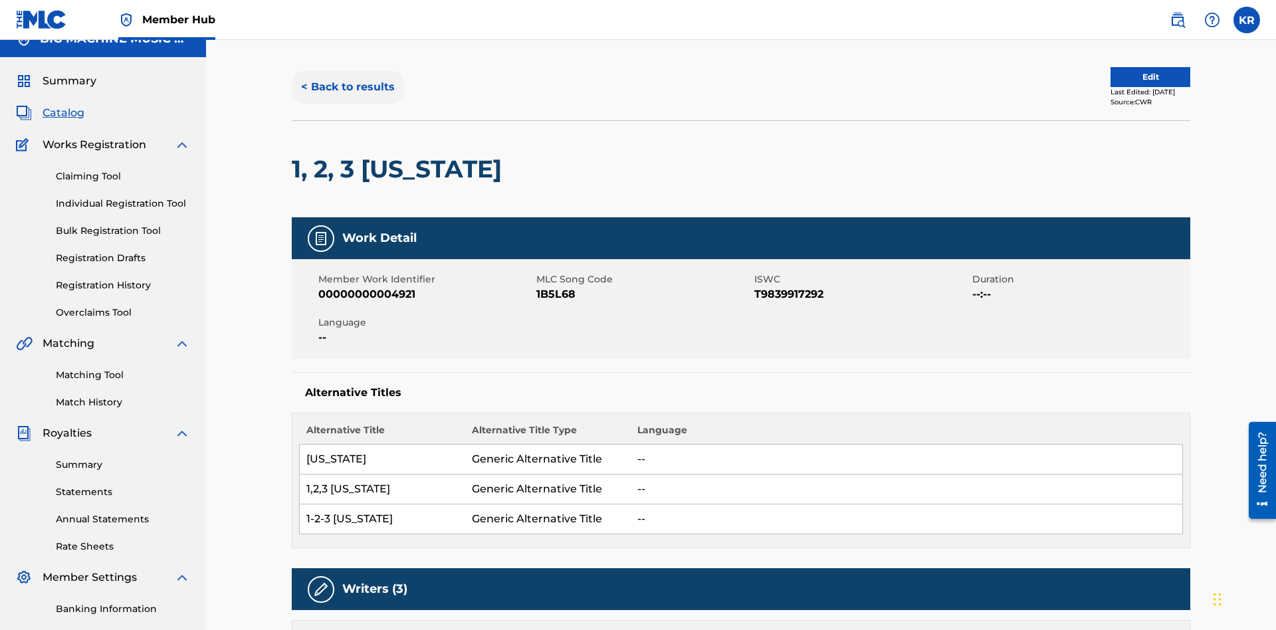
click at [347, 96] on button "< Back to results" at bounding box center [348, 86] width 112 height 33
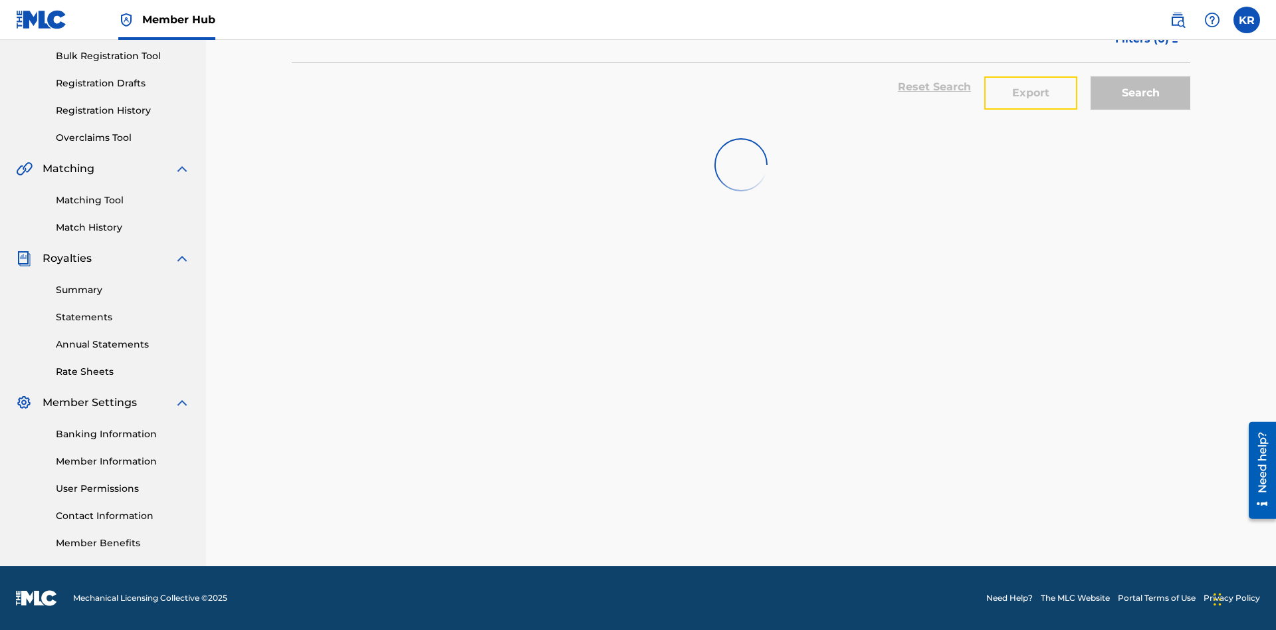
click at [1031, 96] on button "Export" at bounding box center [1030, 92] width 93 height 33
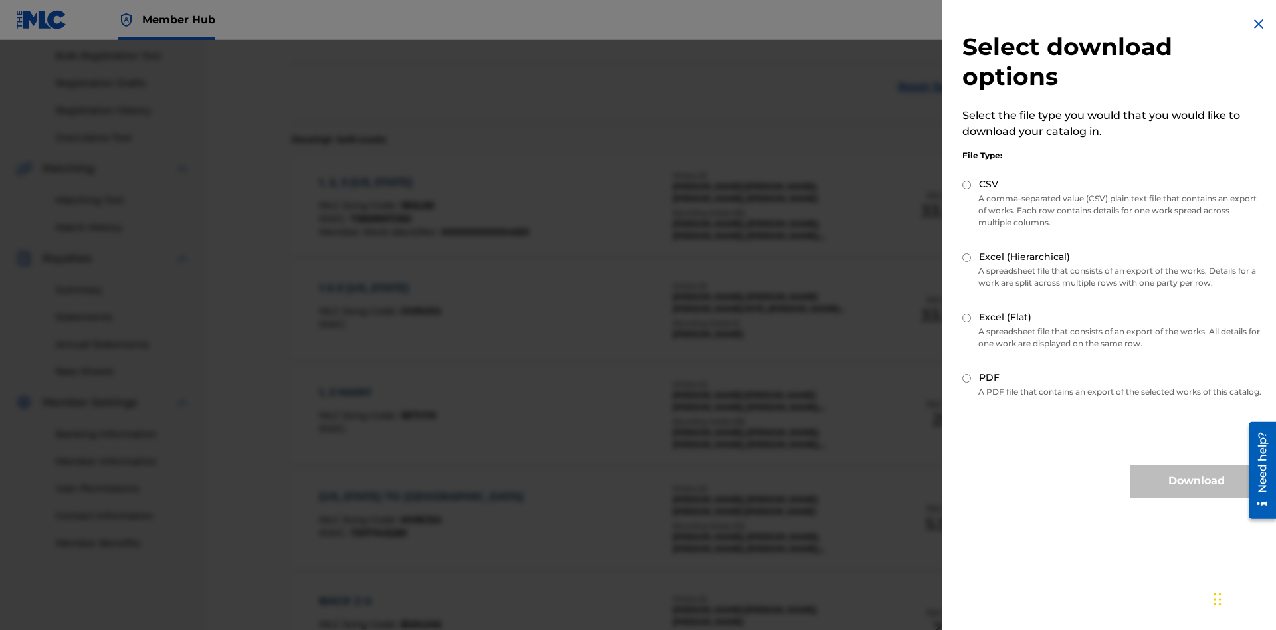
scroll to position [191, 0]
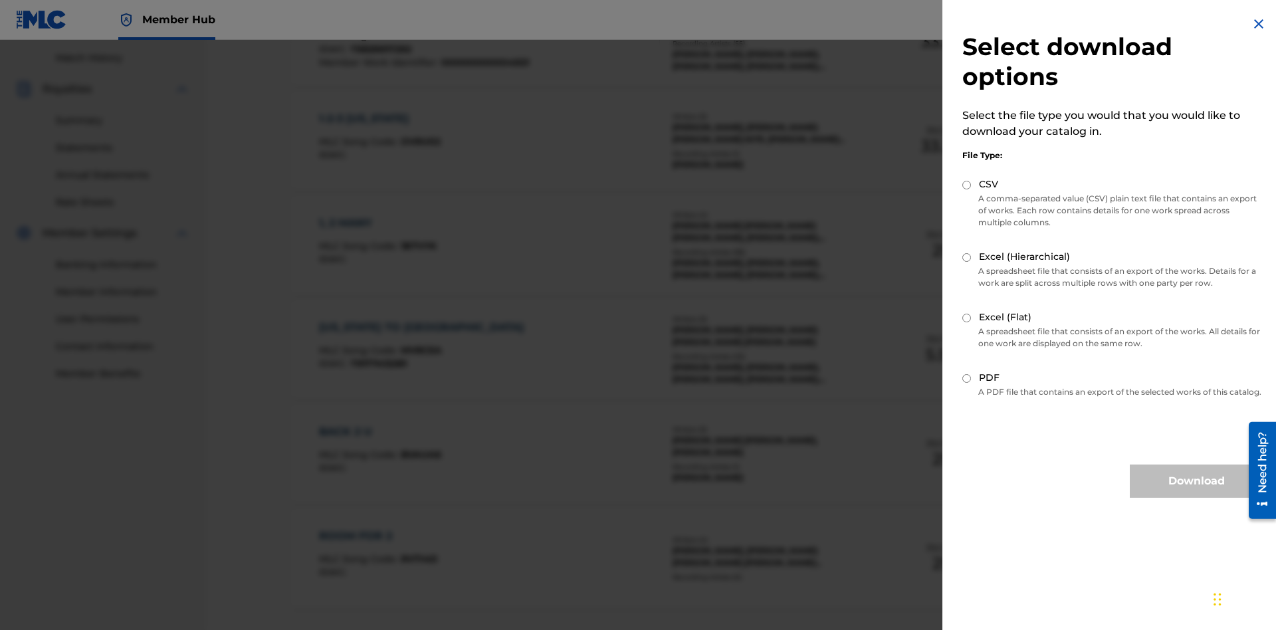
click at [967, 257] on input "Excel (Hierarchical)" at bounding box center [966, 257] width 9 height 9
radio input "true"
click at [1196, 493] on button "Download" at bounding box center [1196, 480] width 133 height 33
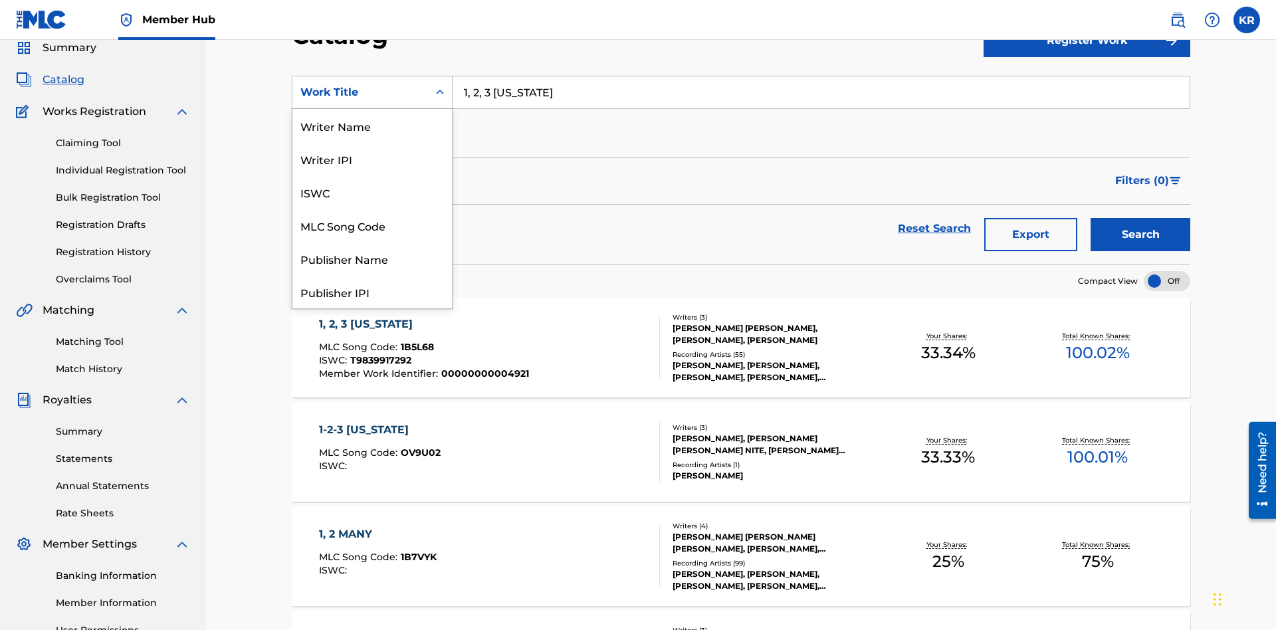
scroll to position [199, 0]
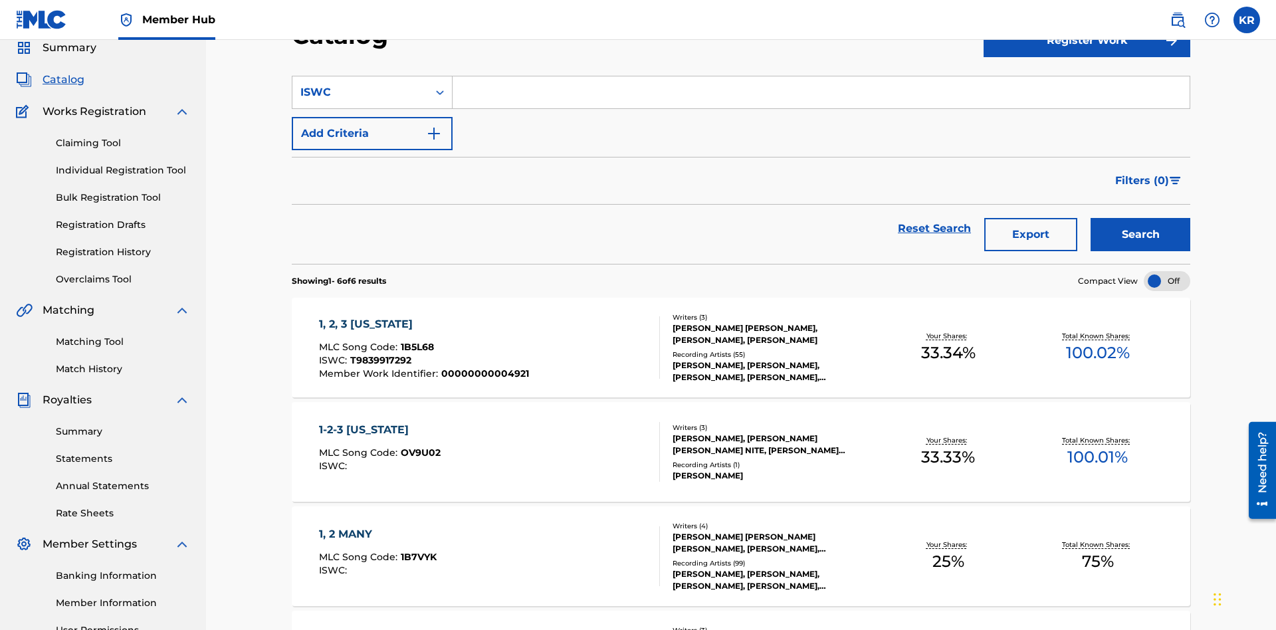
scroll to position [0, 0]
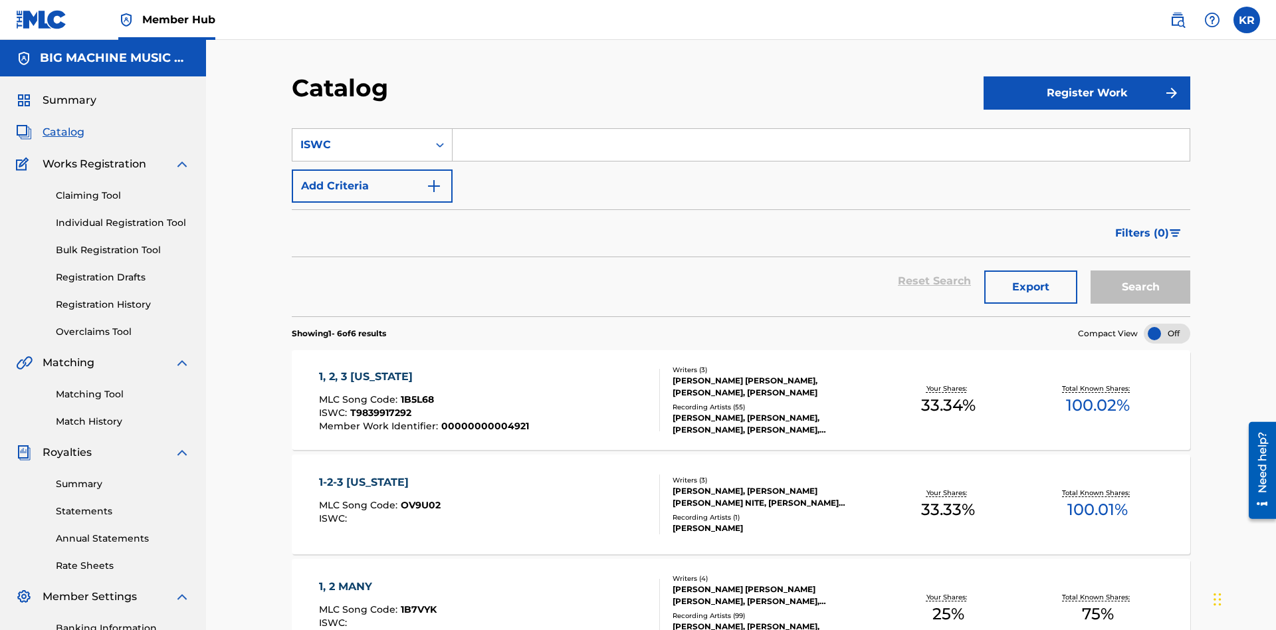
click at [821, 129] on input "Search Form" at bounding box center [820, 145] width 737 height 32
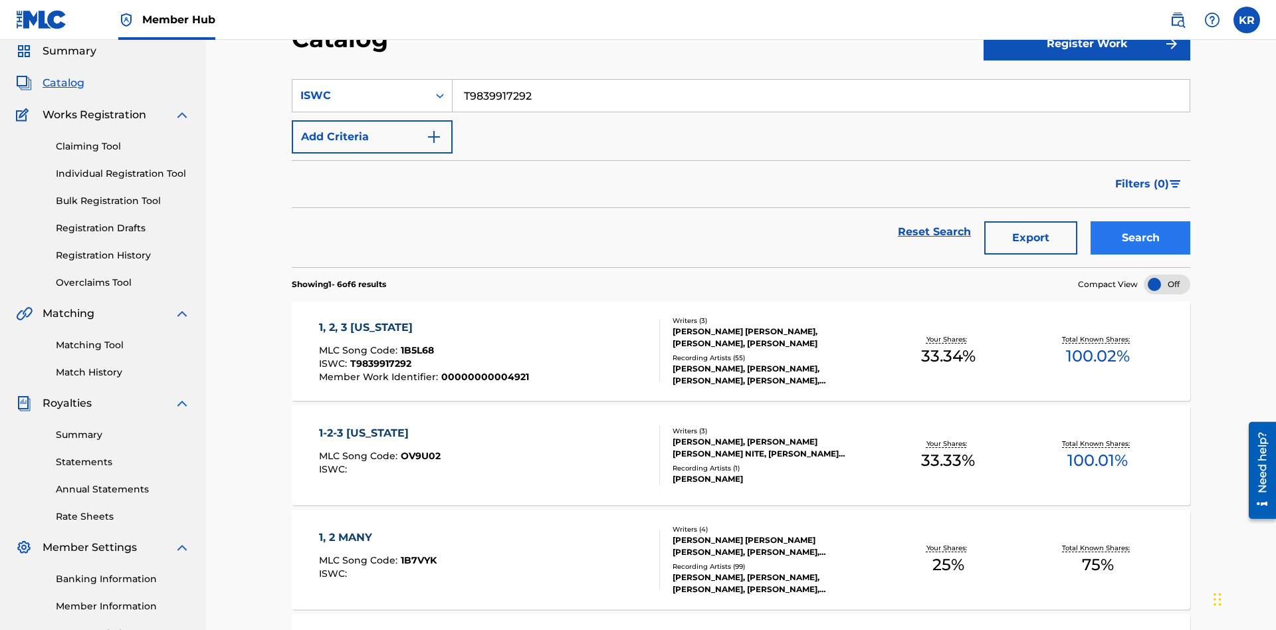
type input "T9839917292"
click at [1140, 221] on button "Search" at bounding box center [1140, 237] width 100 height 33
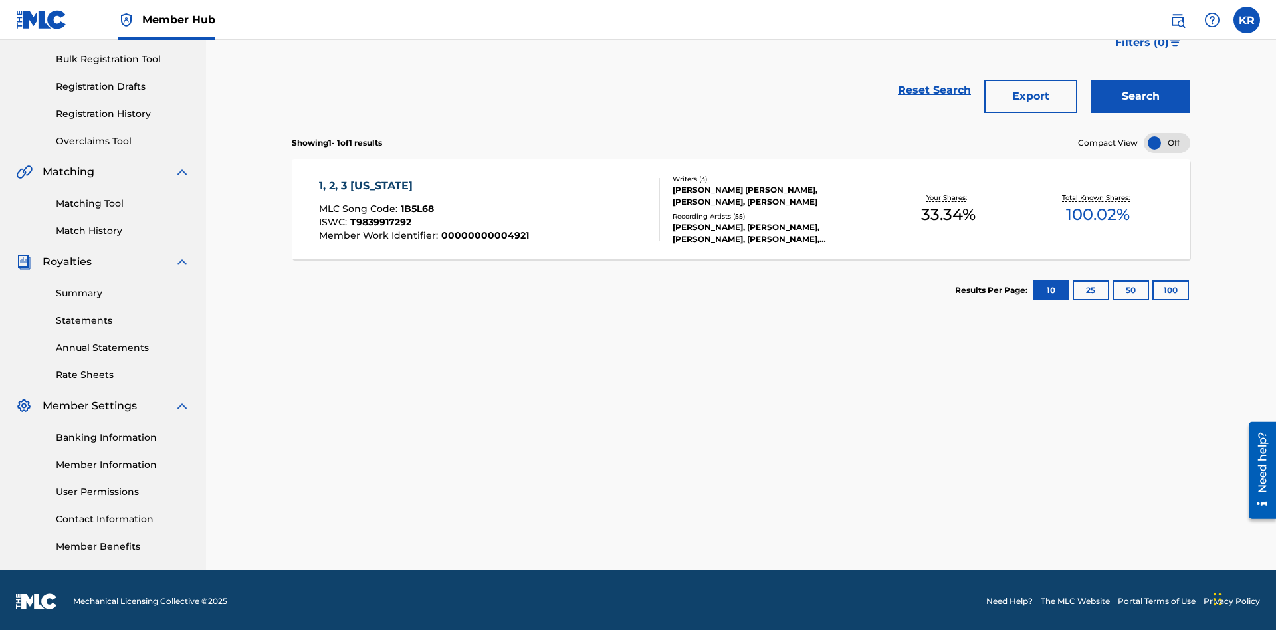
scroll to position [194, 0]
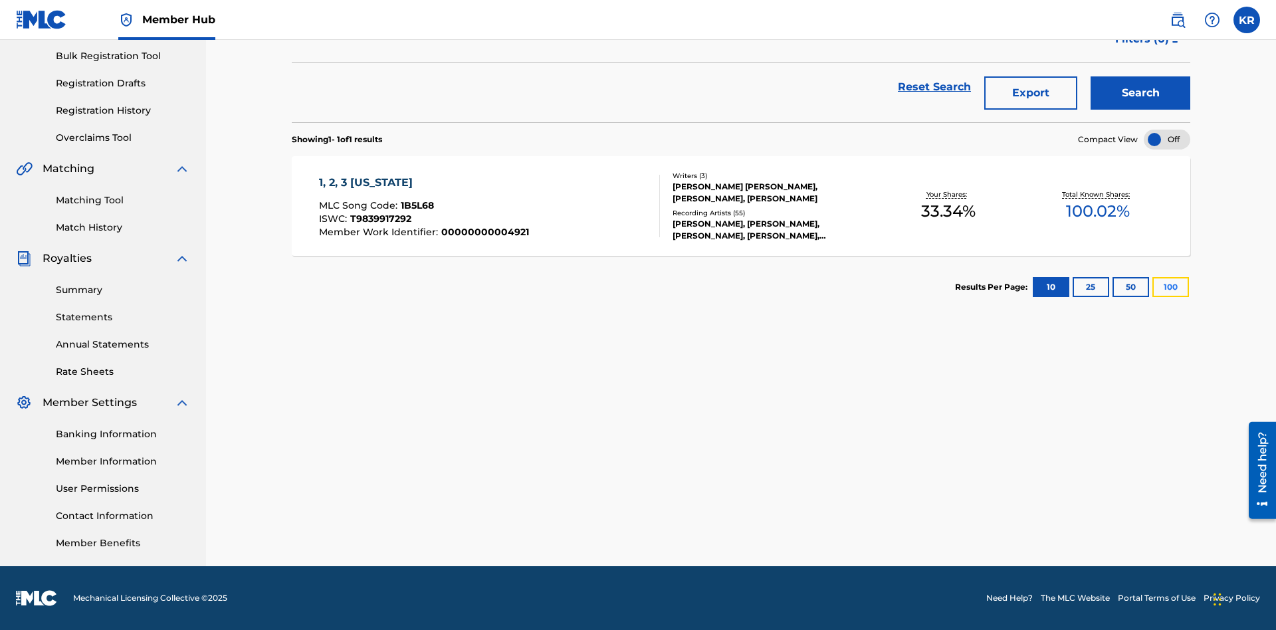
click at [1152, 287] on button "100" at bounding box center [1170, 287] width 37 height 20
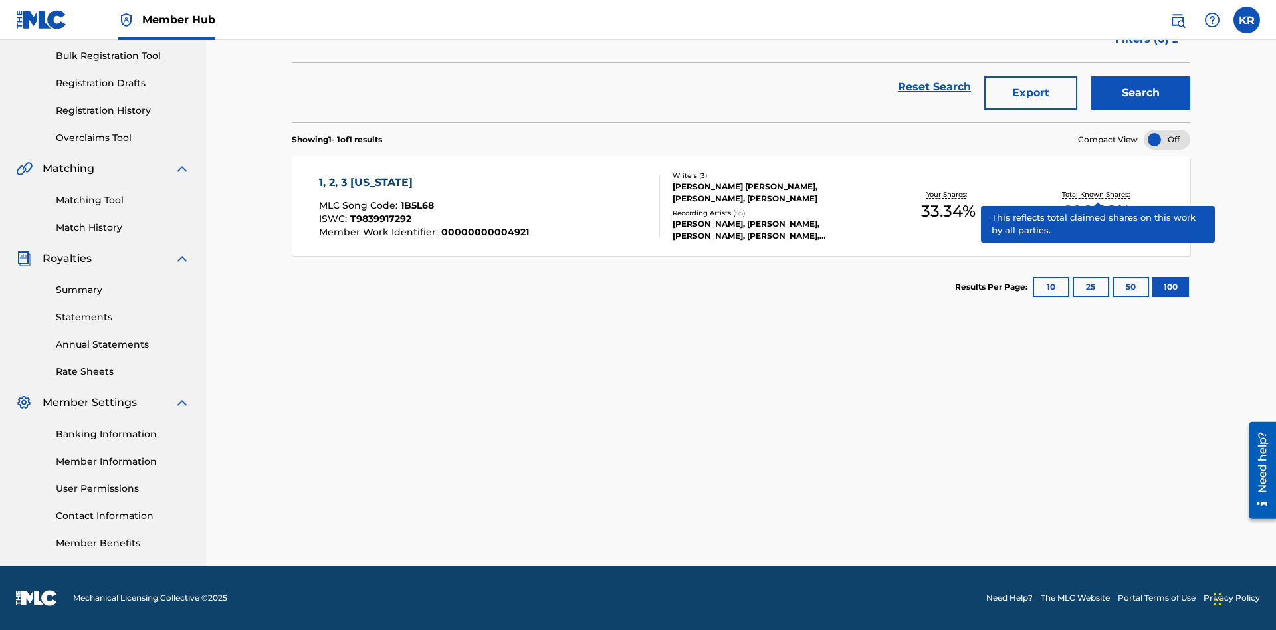
click at [415, 205] on span "1B5L68" at bounding box center [417, 205] width 33 height 12
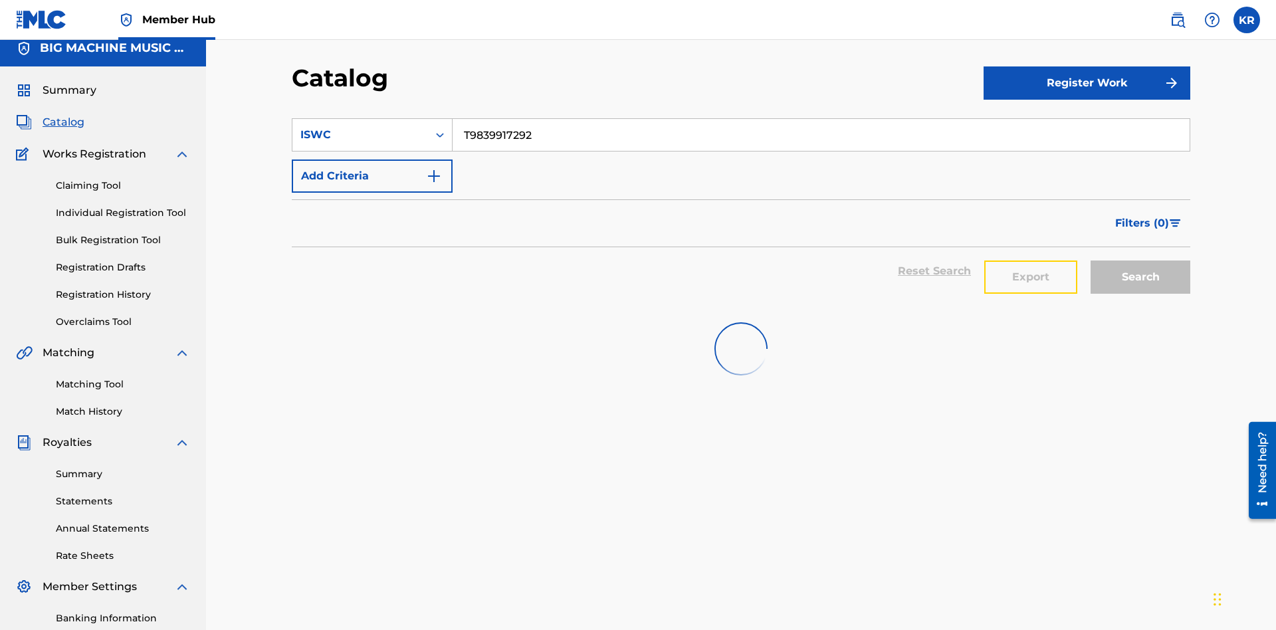
click at [1031, 260] on button "Export" at bounding box center [1030, 276] width 93 height 33
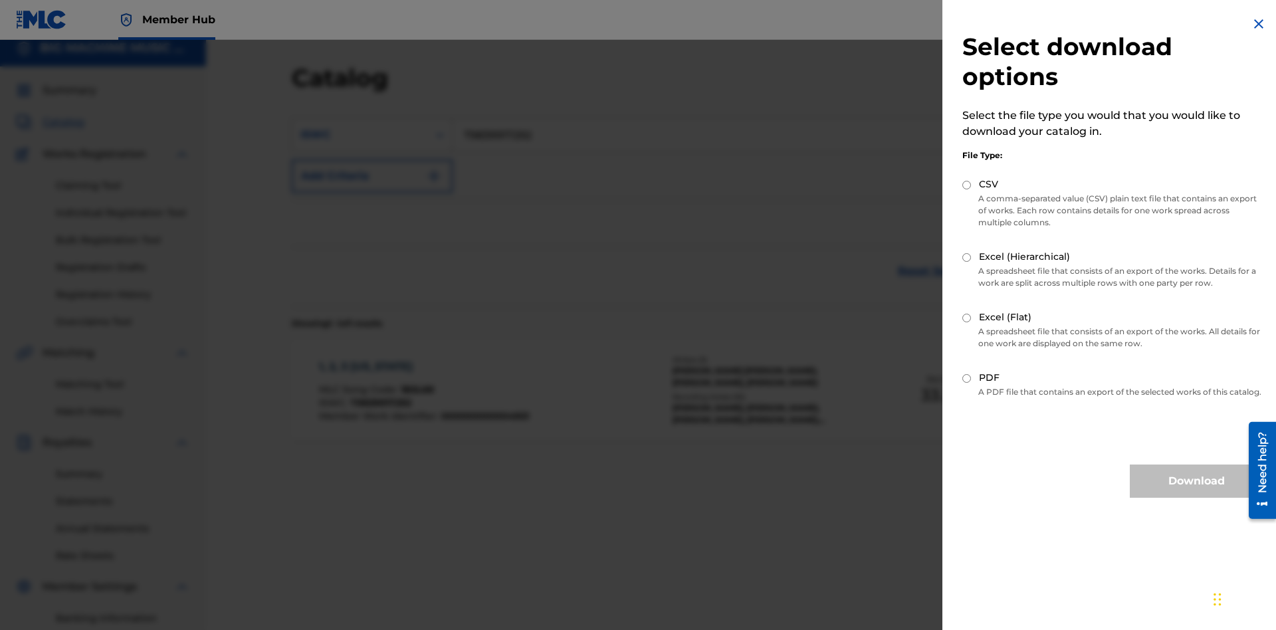
click at [967, 185] on input "CSV" at bounding box center [966, 185] width 9 height 9
click at [1196, 493] on button "Download" at bounding box center [1196, 480] width 133 height 33
click at [360, 127] on div "ISWC" at bounding box center [360, 135] width 120 height 16
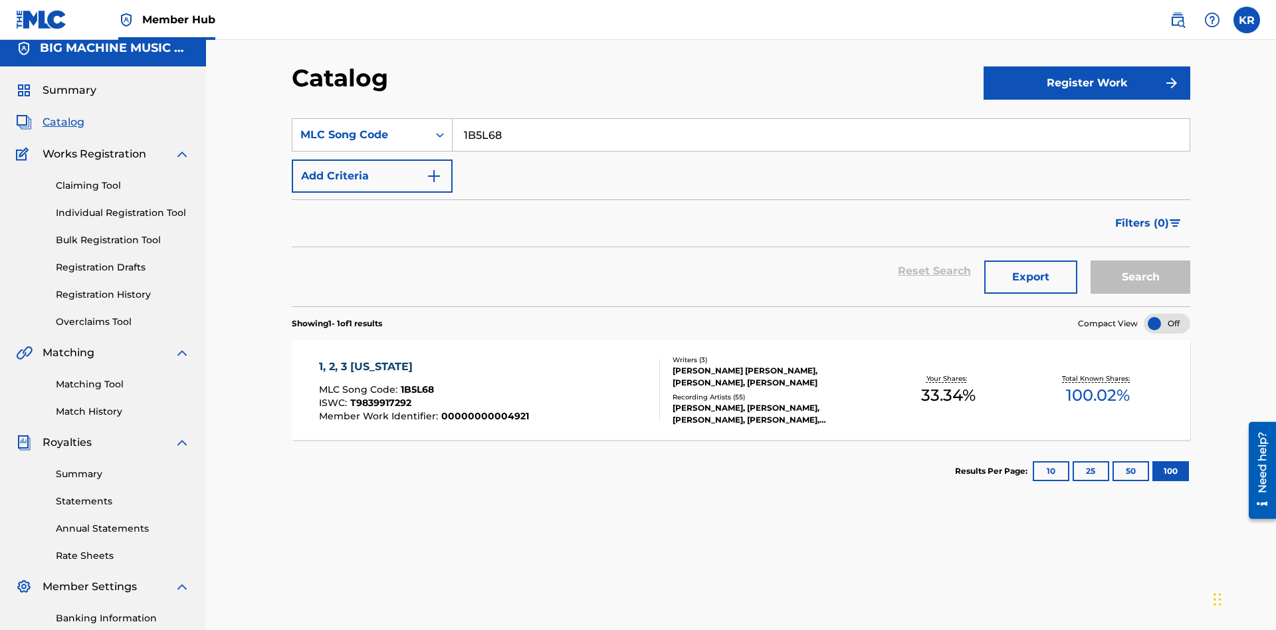
type input "1B5L68"
click at [1140, 260] on button "Search" at bounding box center [1140, 276] width 100 height 33
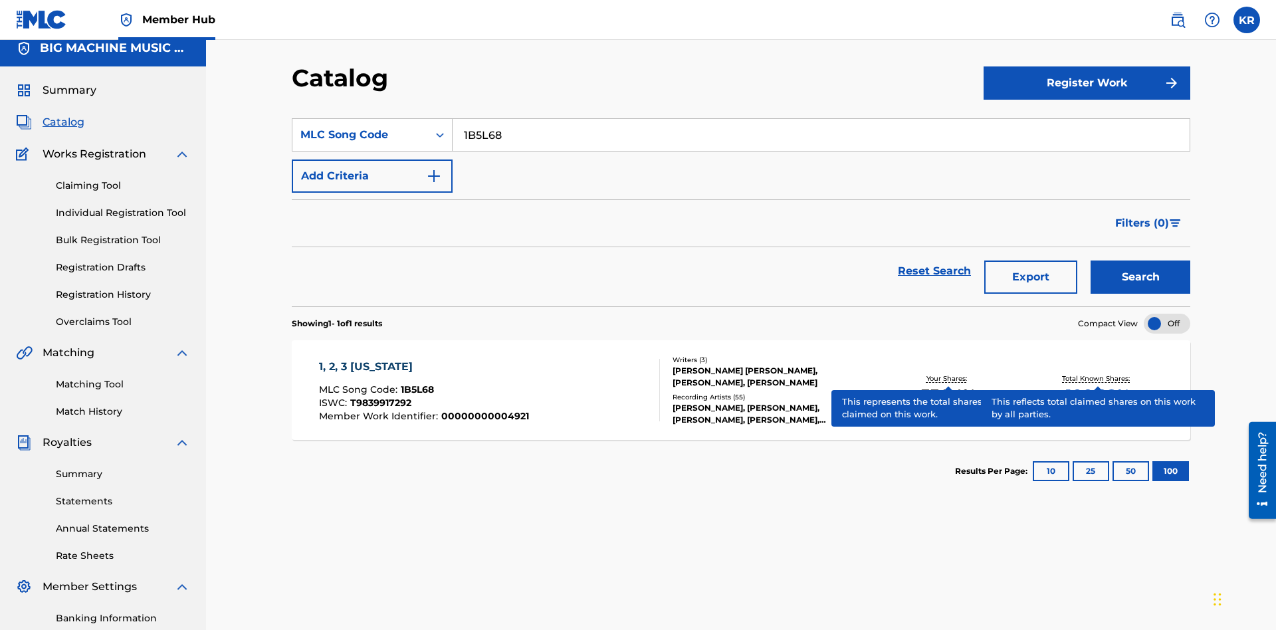
click at [415, 383] on span "1B5L68" at bounding box center [417, 389] width 33 height 12
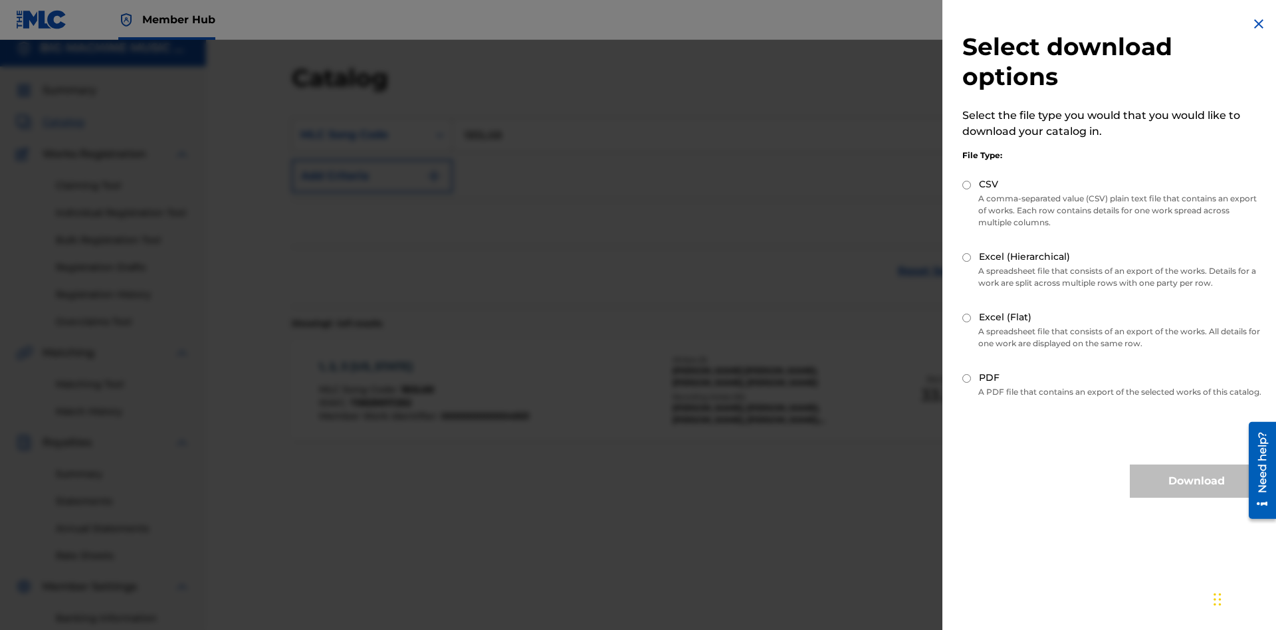
click at [967, 257] on input "Excel (Hierarchical)" at bounding box center [966, 257] width 9 height 9
click at [1196, 493] on button "Download" at bounding box center [1196, 480] width 133 height 33
click at [360, 127] on div "MLC Song Code" at bounding box center [360, 135] width 120 height 16
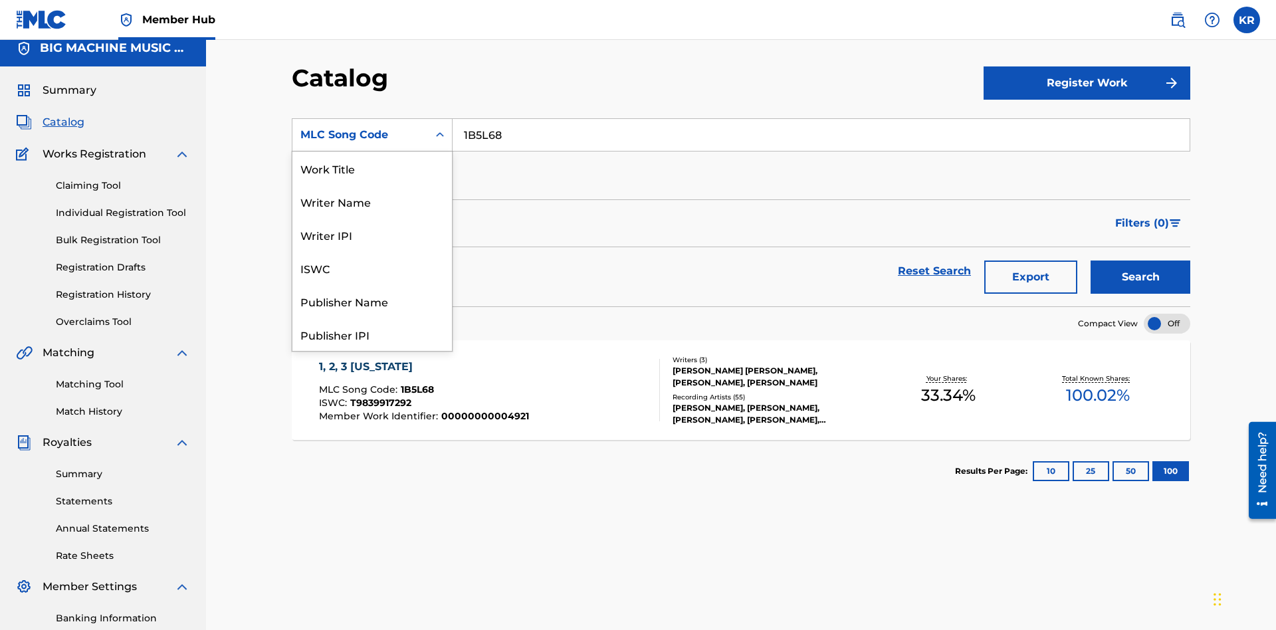
click at [372, 211] on div "Writer Name" at bounding box center [371, 201] width 159 height 33
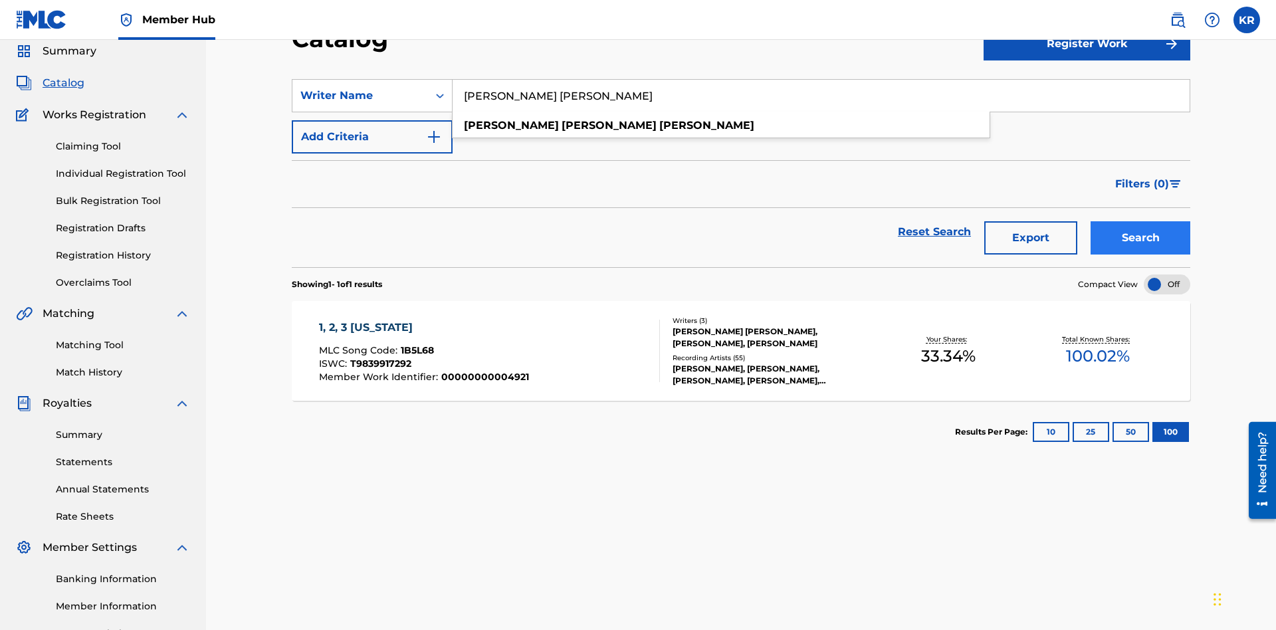
type input "[PERSON_NAME] [PERSON_NAME]"
click at [1140, 221] on button "Search" at bounding box center [1140, 237] width 100 height 33
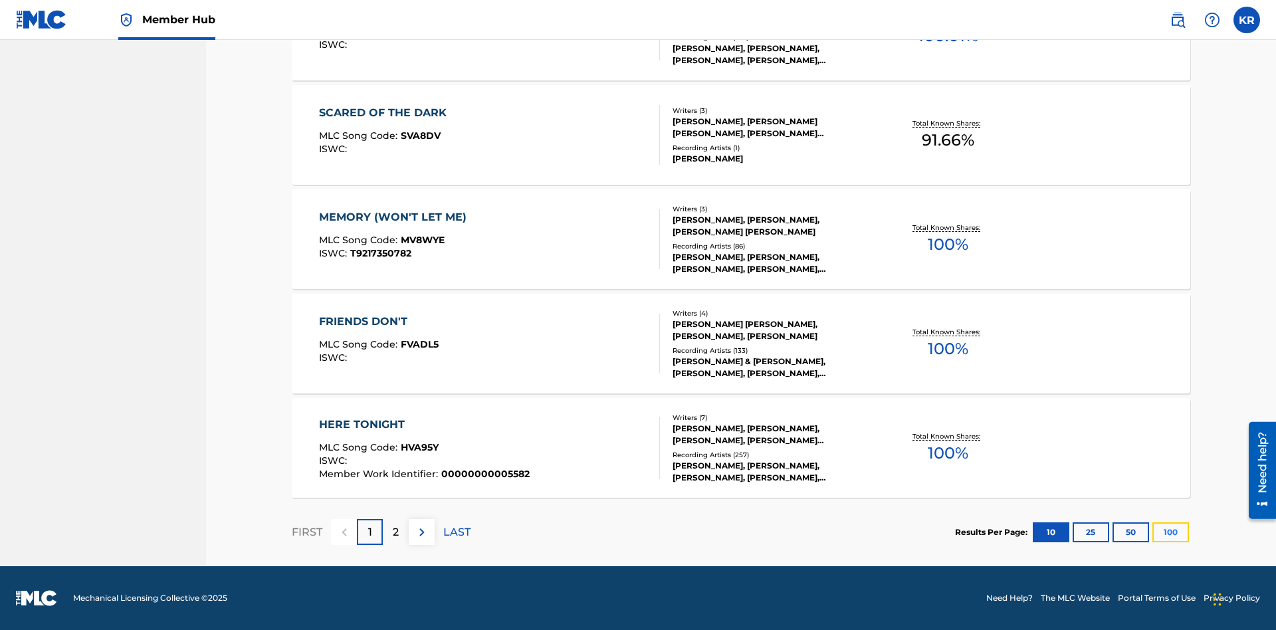
click at [1152, 532] on button "100" at bounding box center [1170, 532] width 37 height 20
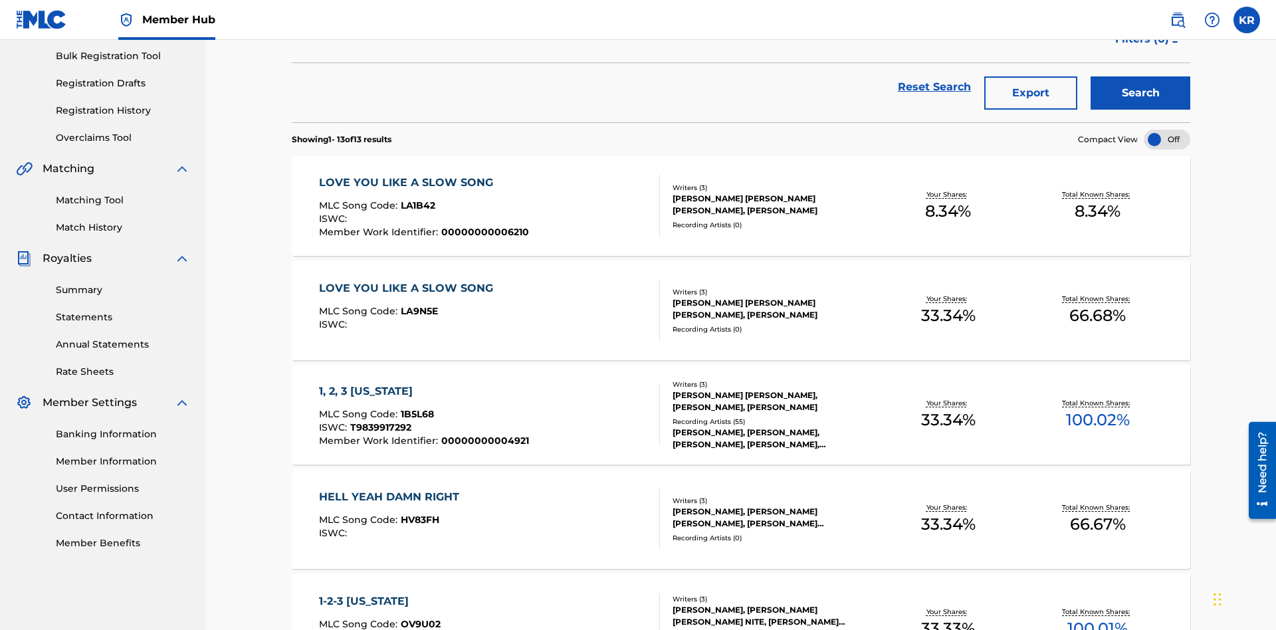
scroll to position [303, 0]
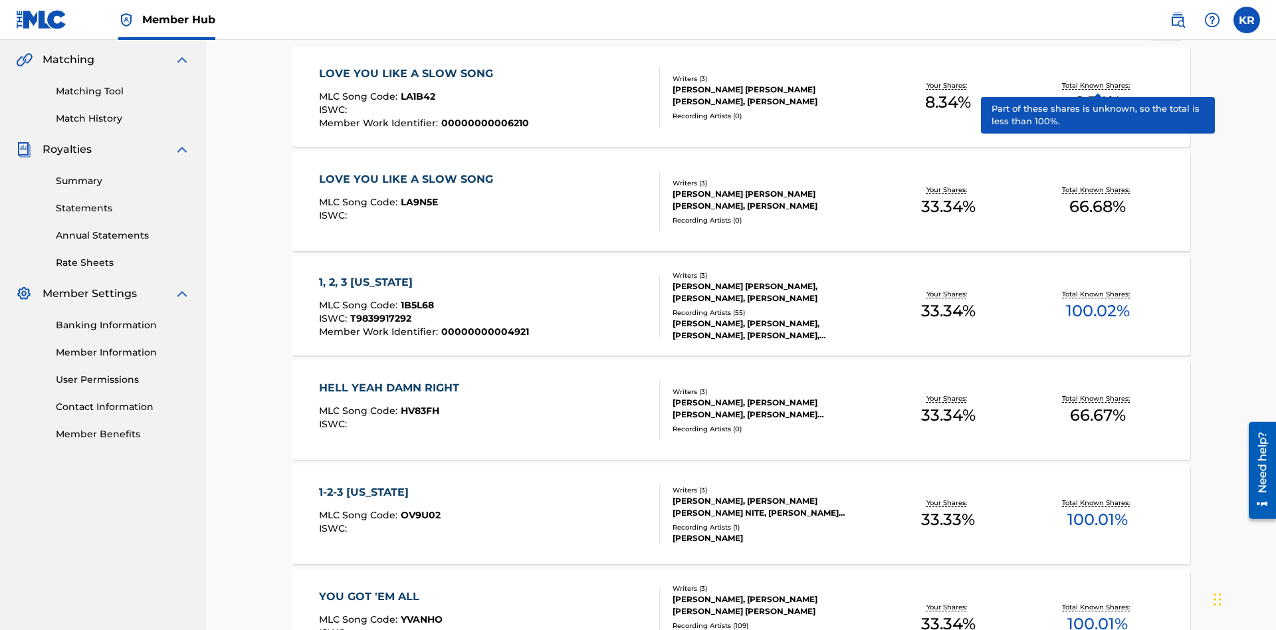
click at [415, 299] on span "1B5L68" at bounding box center [417, 305] width 33 height 12
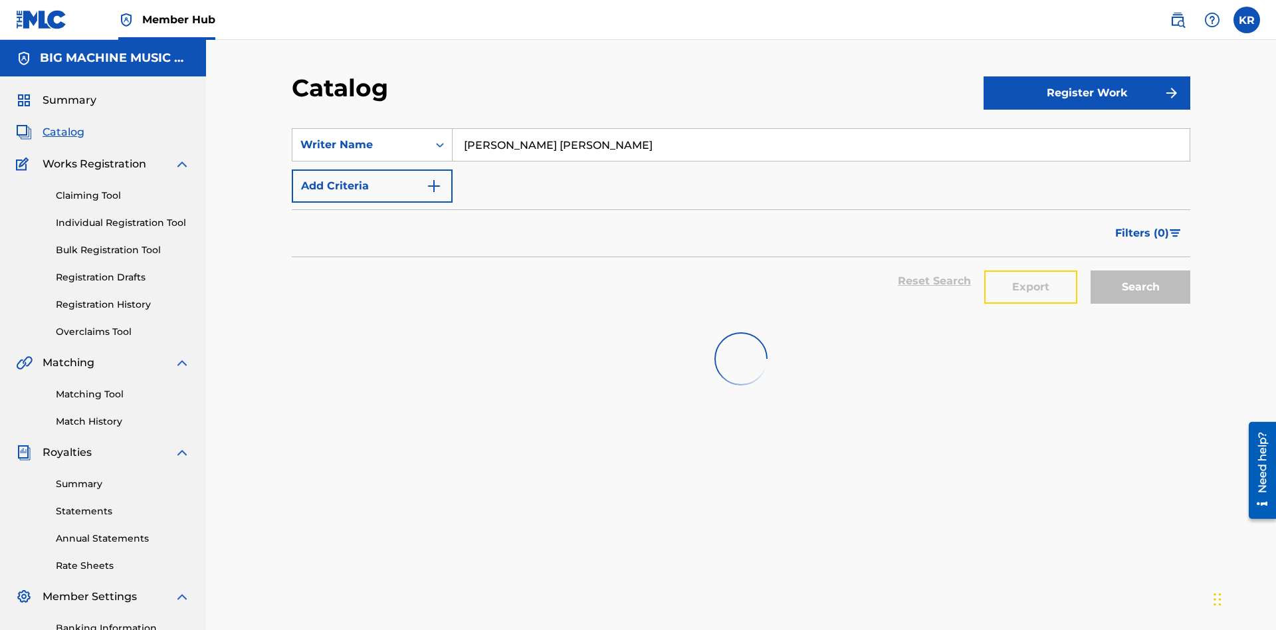
click at [1031, 270] on button "Export" at bounding box center [1030, 286] width 93 height 33
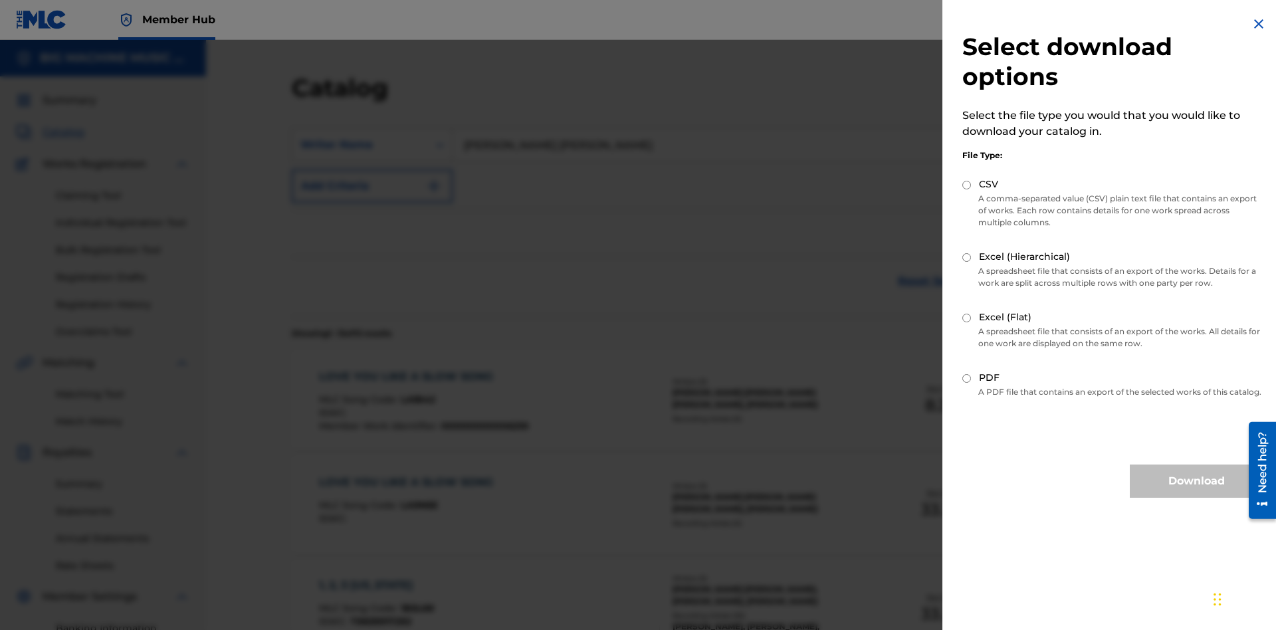
click at [967, 318] on input "Excel (Flat)" at bounding box center [966, 318] width 9 height 9
click at [1196, 493] on button "Download" at bounding box center [1196, 480] width 133 height 33
click at [360, 137] on div "Writer Name" at bounding box center [360, 145] width 120 height 16
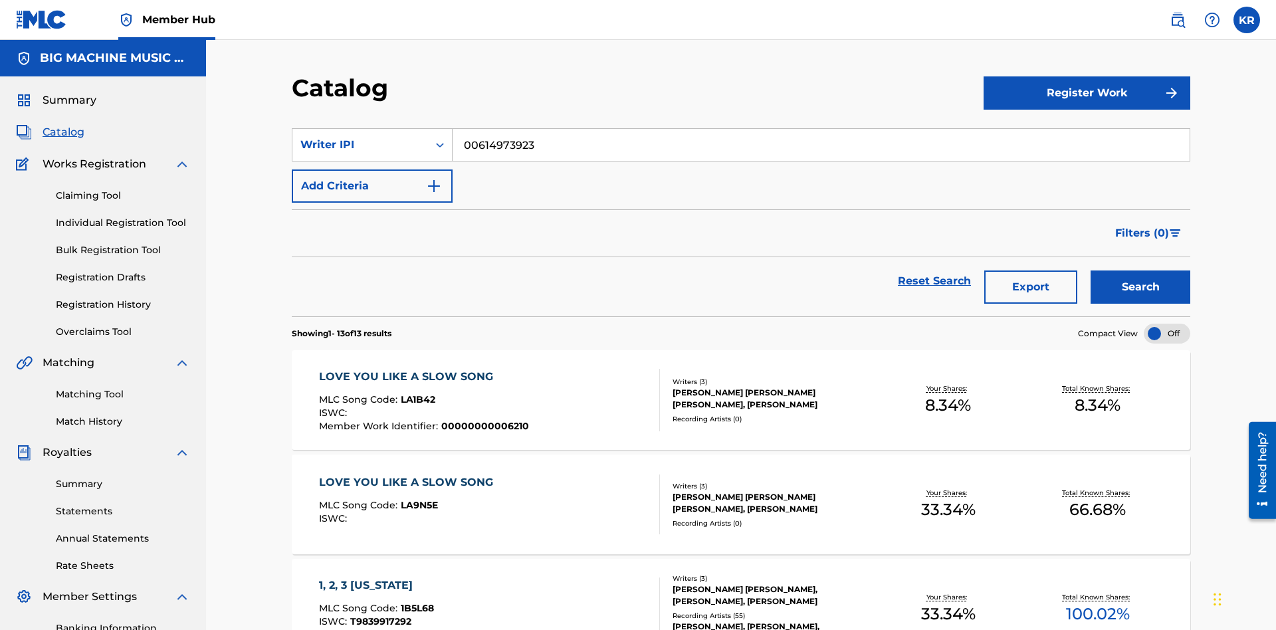
type input "00614973923"
click at [1140, 270] on button "Search" at bounding box center [1140, 286] width 100 height 33
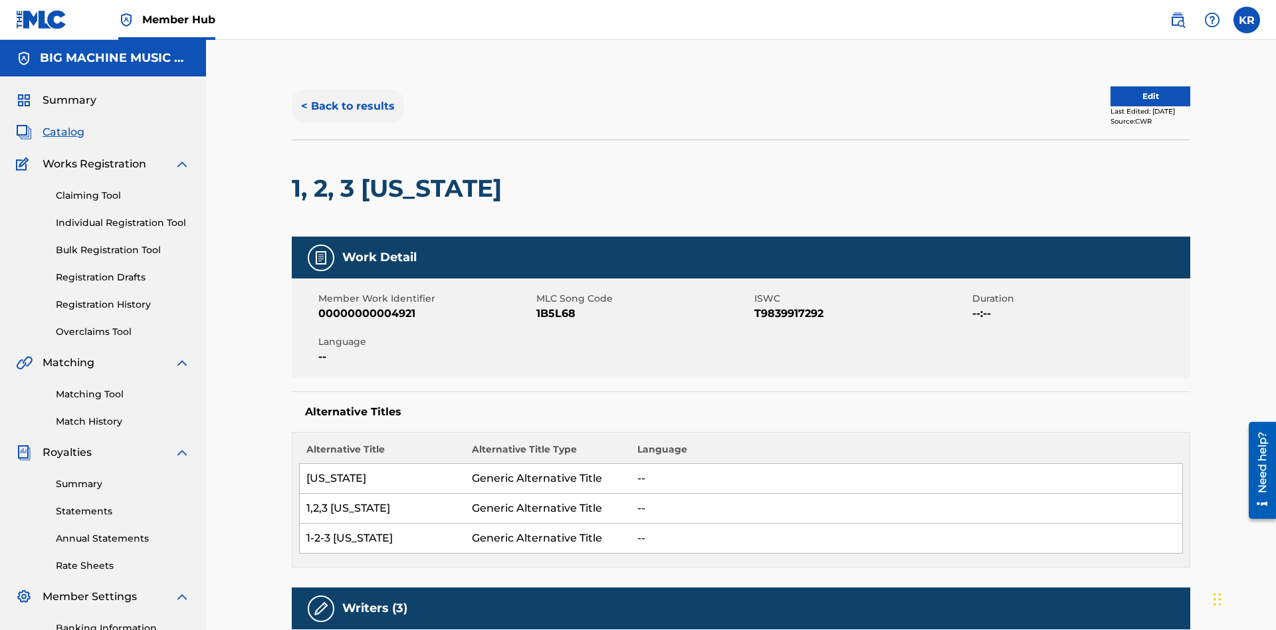
click at [347, 96] on button "< Back to results" at bounding box center [348, 106] width 112 height 33
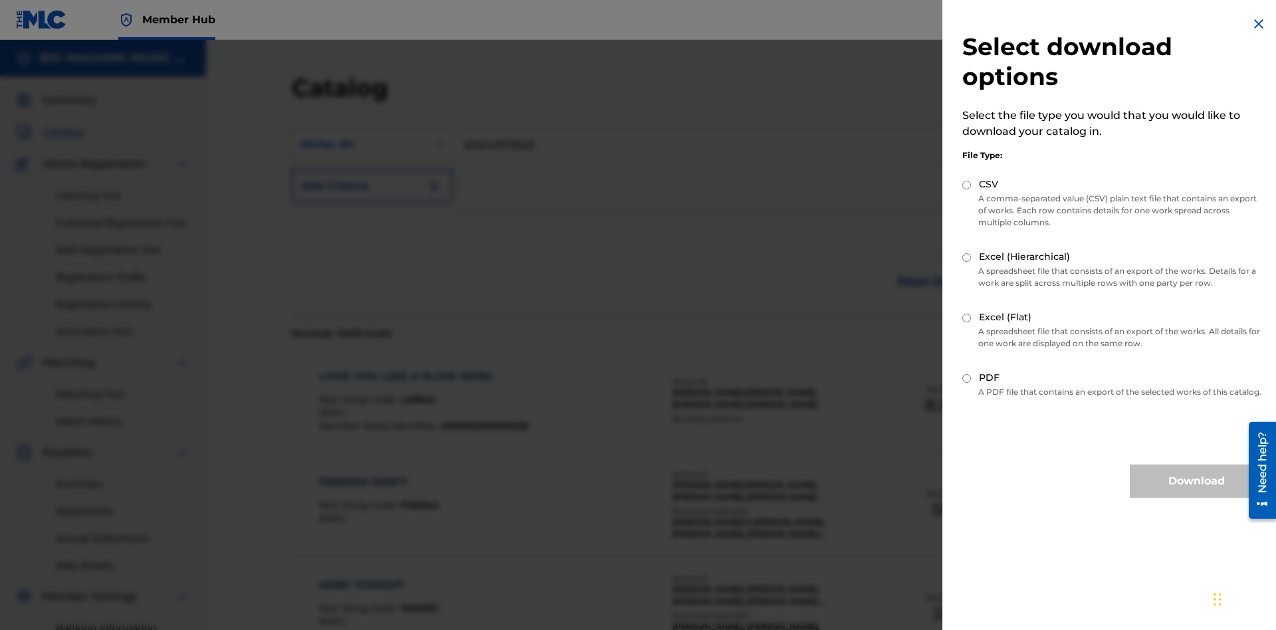
click at [967, 185] on input "CSV" at bounding box center [966, 185] width 9 height 9
click at [1196, 493] on button "Download" at bounding box center [1196, 480] width 133 height 33
click at [360, 137] on div "Writer IPI" at bounding box center [360, 145] width 120 height 16
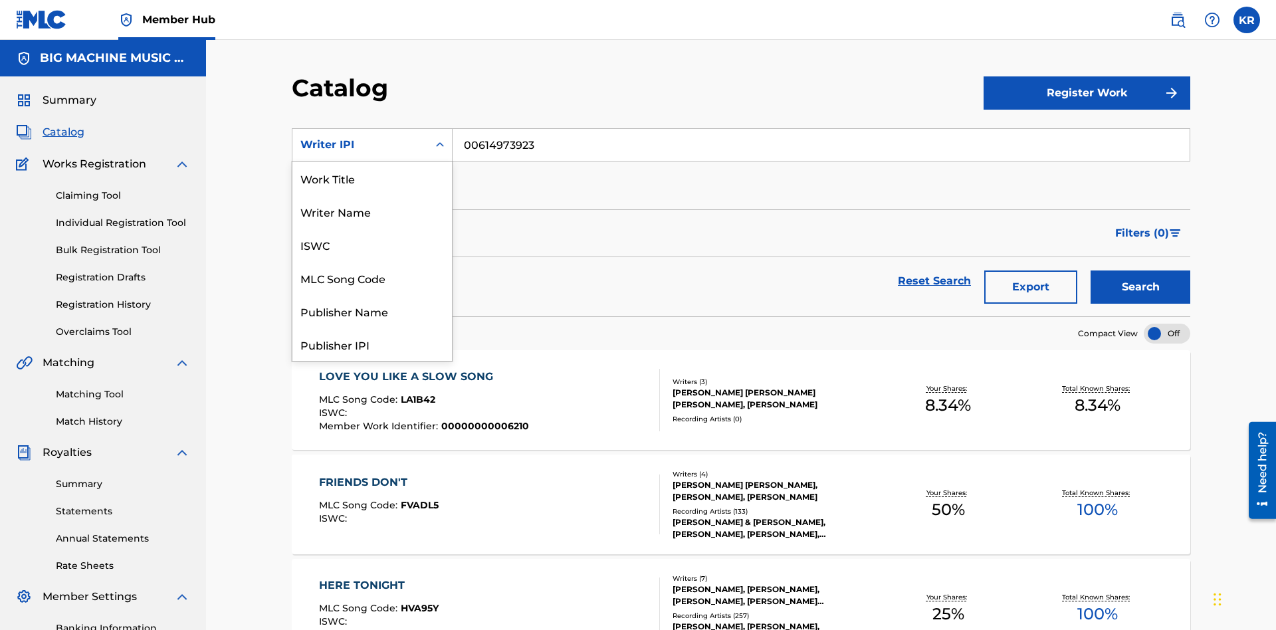
click at [372, 311] on div "Publisher Name" at bounding box center [371, 310] width 159 height 33
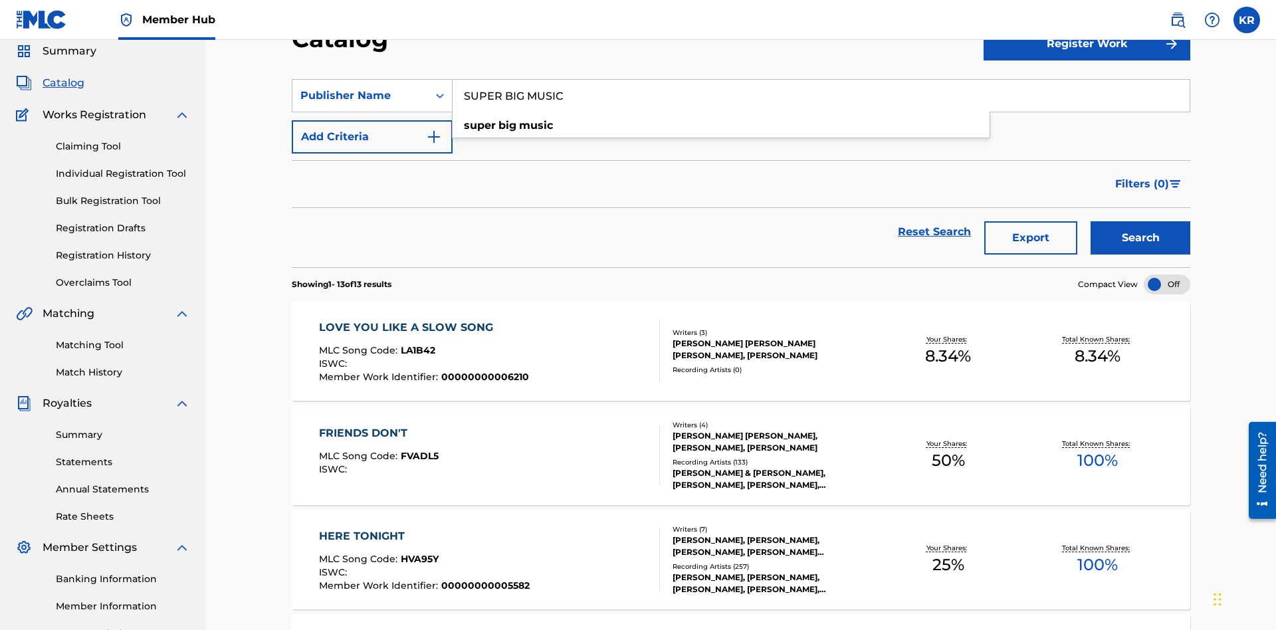
type input "SUPER BIG MUSIC"
click at [1140, 221] on button "Search" at bounding box center [1140, 237] width 100 height 33
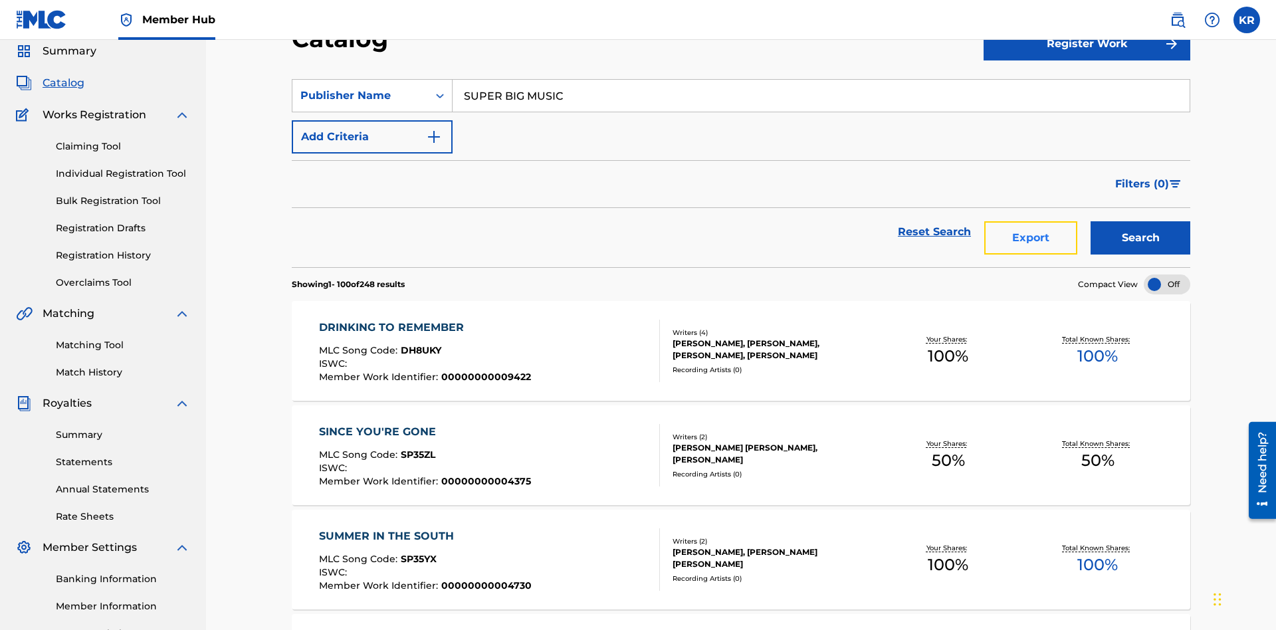
click at [1031, 221] on button "Export" at bounding box center [1030, 237] width 93 height 33
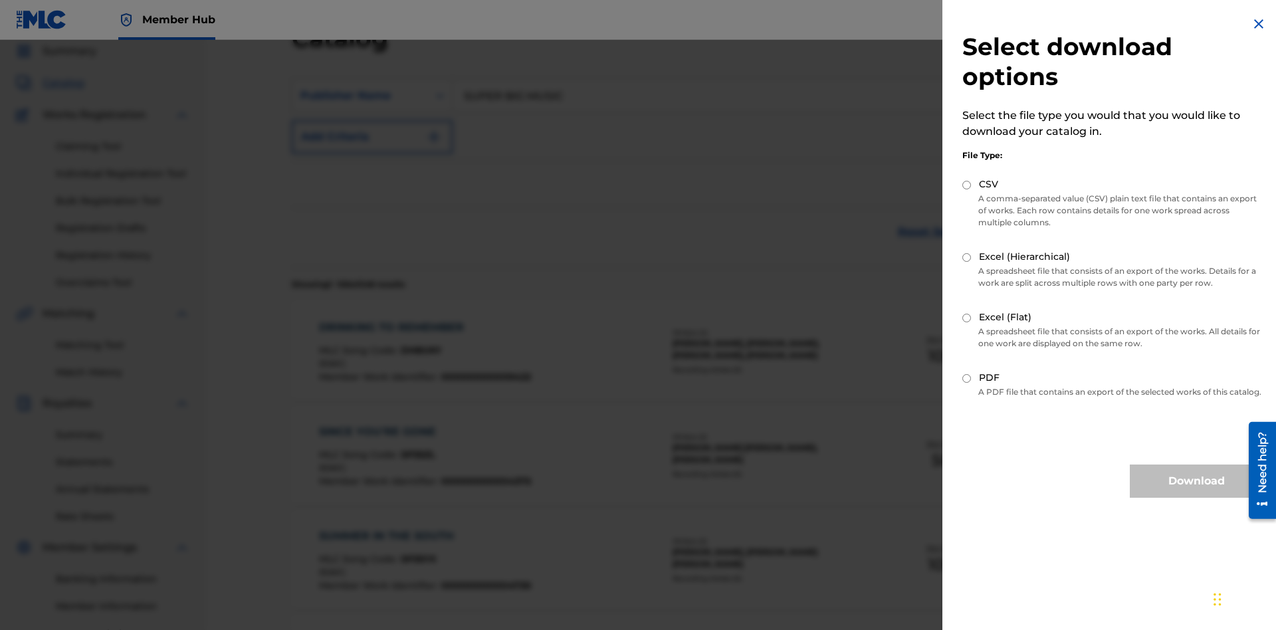
click at [967, 257] on input "Excel (Hierarchical)" at bounding box center [966, 257] width 9 height 9
radio input "true"
click at [1196, 493] on button "Download" at bounding box center [1196, 480] width 133 height 33
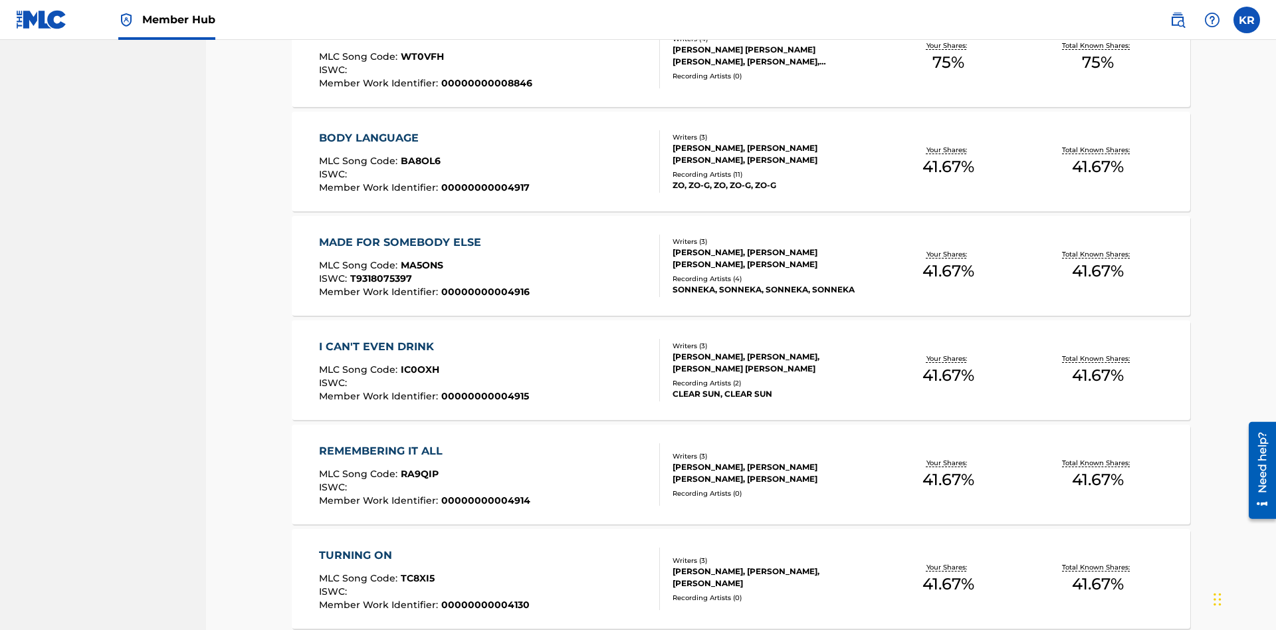
type input "00594318326"
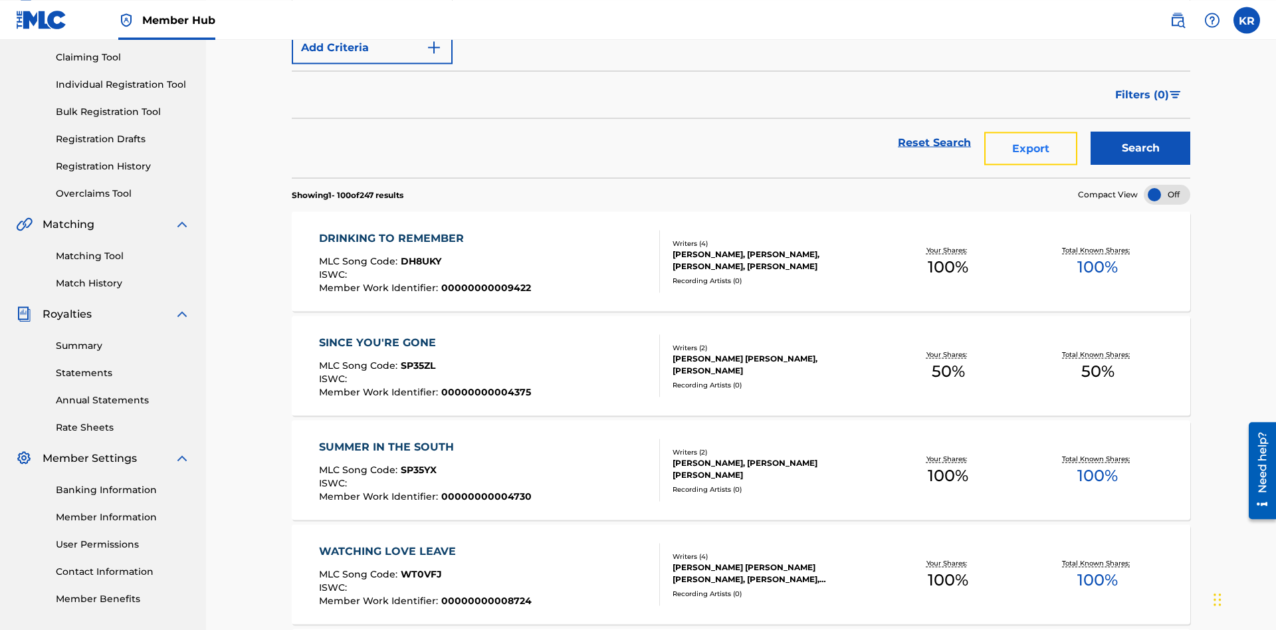
click at [1031, 132] on button "Export" at bounding box center [1030, 148] width 93 height 33
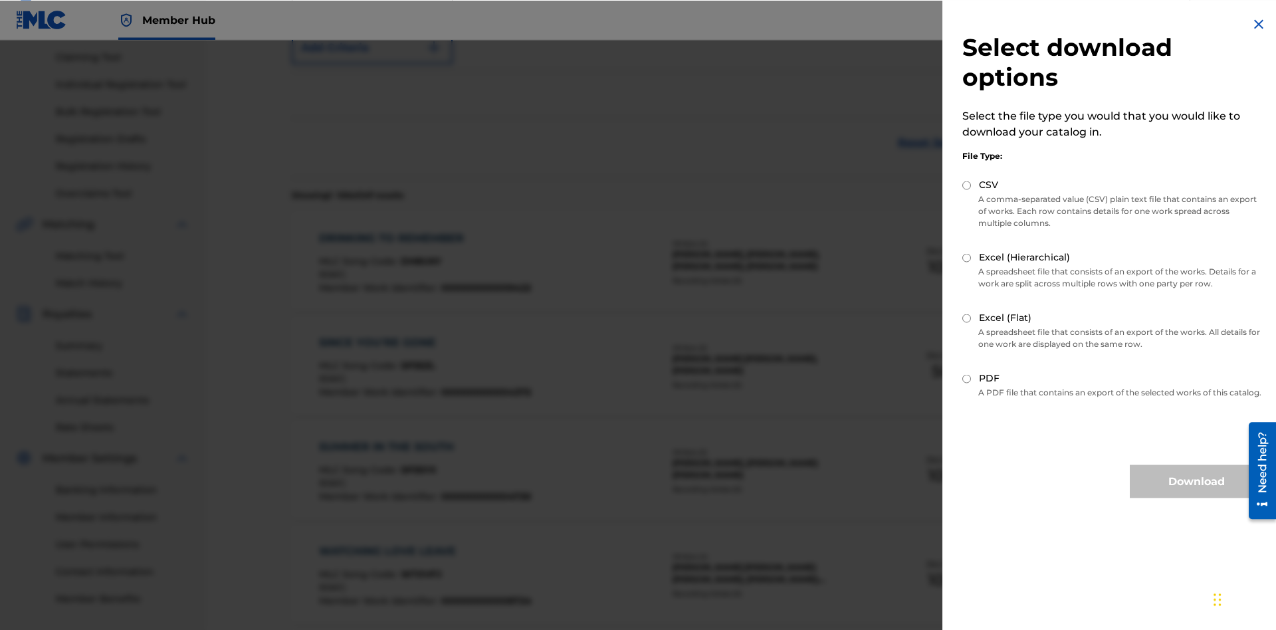
click at [967, 318] on input "Excel (Flat)" at bounding box center [966, 318] width 9 height 9
click at [1196, 494] on button "Download" at bounding box center [1196, 480] width 133 height 33
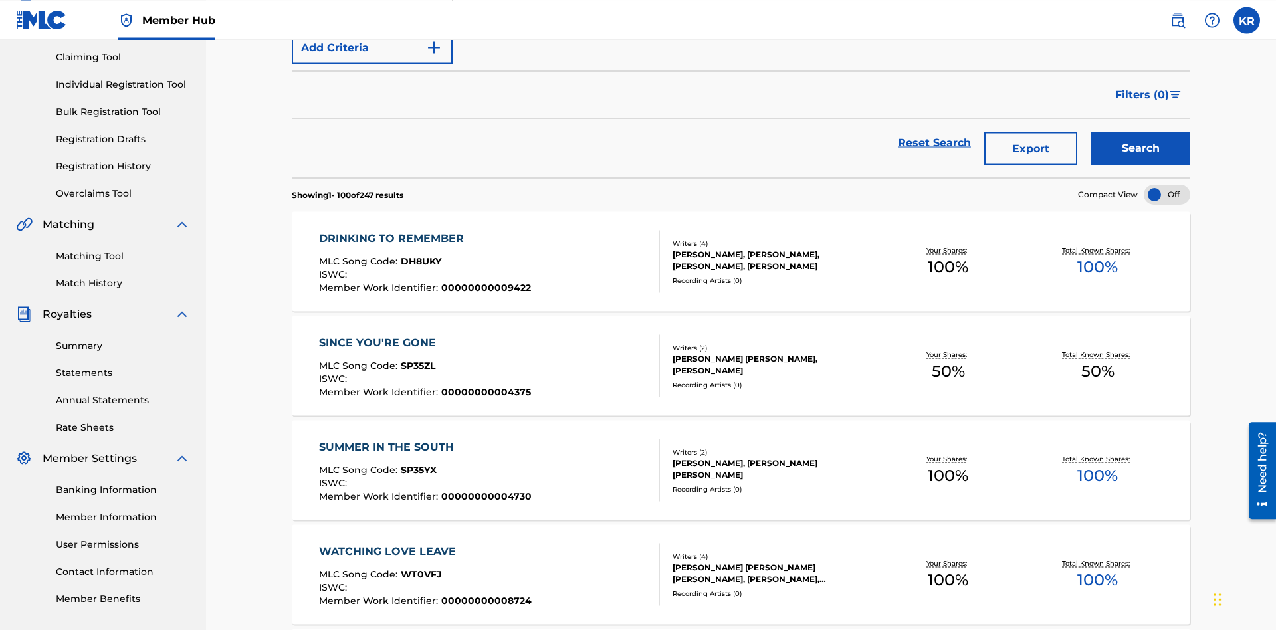
click at [360, 14] on div "Publisher IPI" at bounding box center [360, 6] width 120 height 16
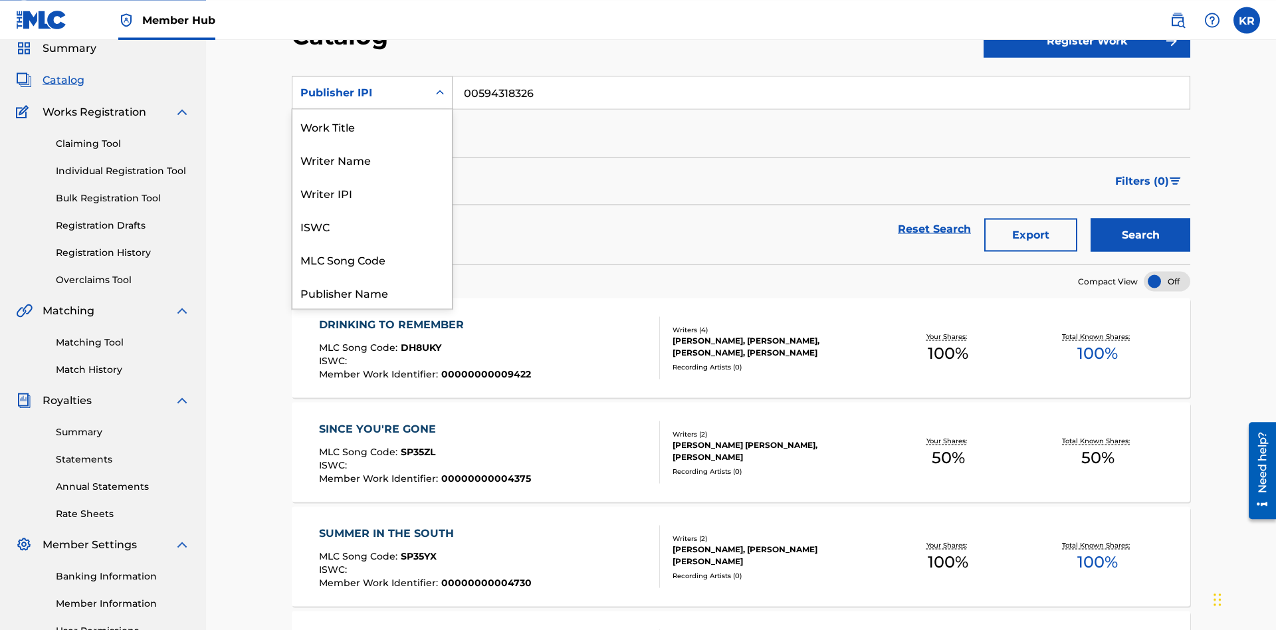
click at [372, 408] on div "Artist" at bounding box center [371, 424] width 159 height 33
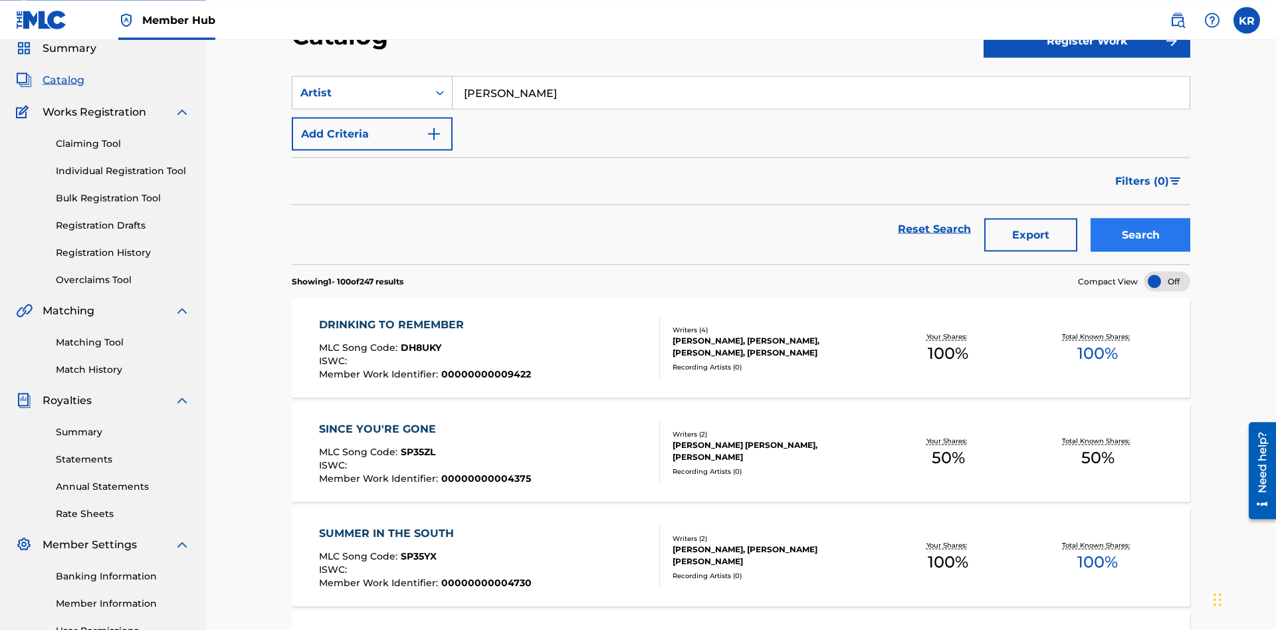
type input "[PERSON_NAME]"
click at [1140, 218] on button "Search" at bounding box center [1140, 234] width 100 height 33
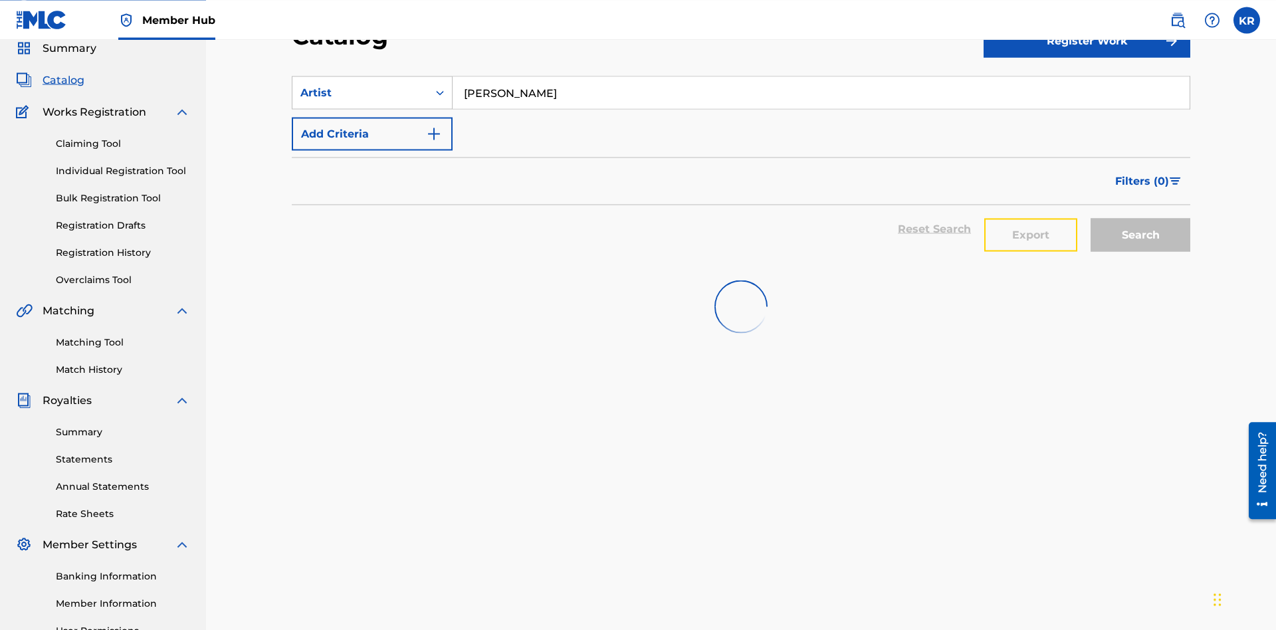
click at [1031, 218] on button "Export" at bounding box center [1030, 234] width 93 height 33
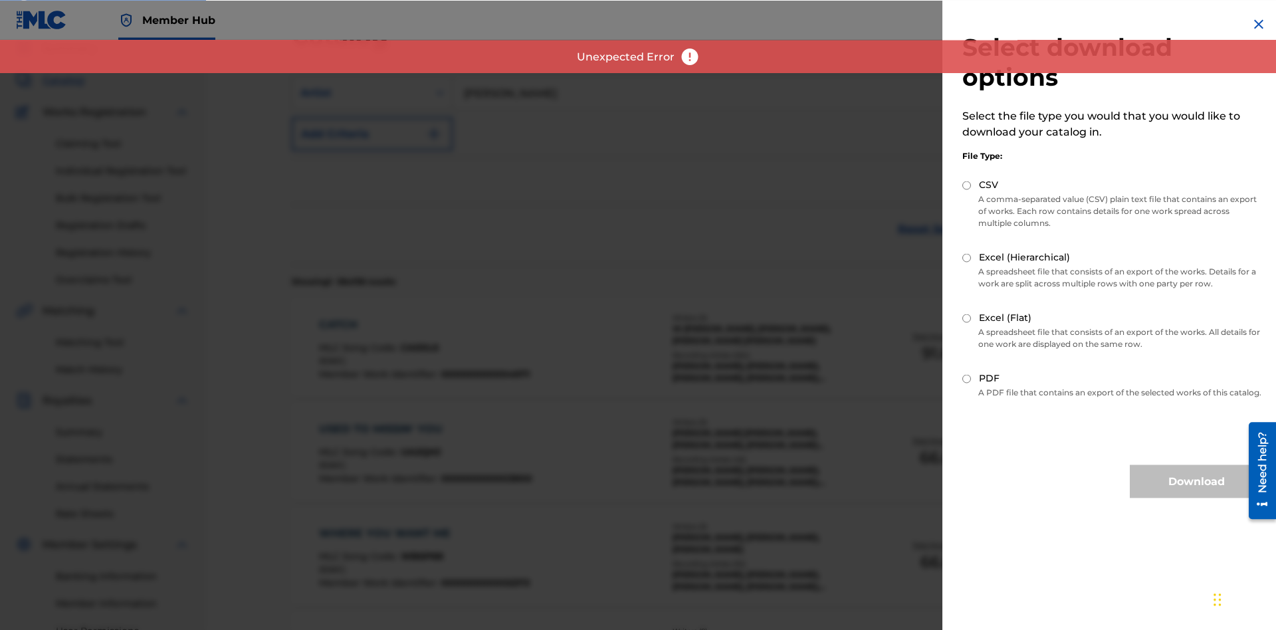
click at [967, 258] on input "Excel (Hierarchical)" at bounding box center [966, 257] width 9 height 9
click at [1196, 494] on button "Download" at bounding box center [1196, 480] width 133 height 33
click at [360, 93] on div "Artist" at bounding box center [360, 92] width 120 height 16
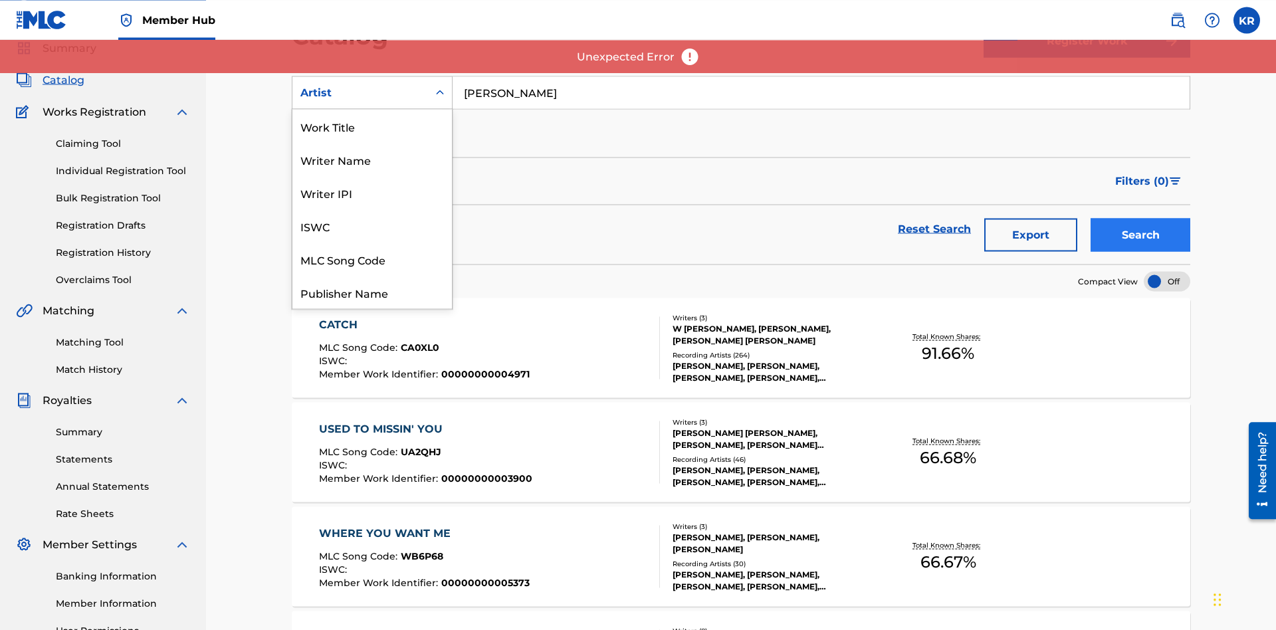
click at [372, 342] on div "MLC Publisher Number" at bounding box center [371, 358] width 159 height 33
click at [1140, 218] on button "Search" at bounding box center [1140, 234] width 100 height 33
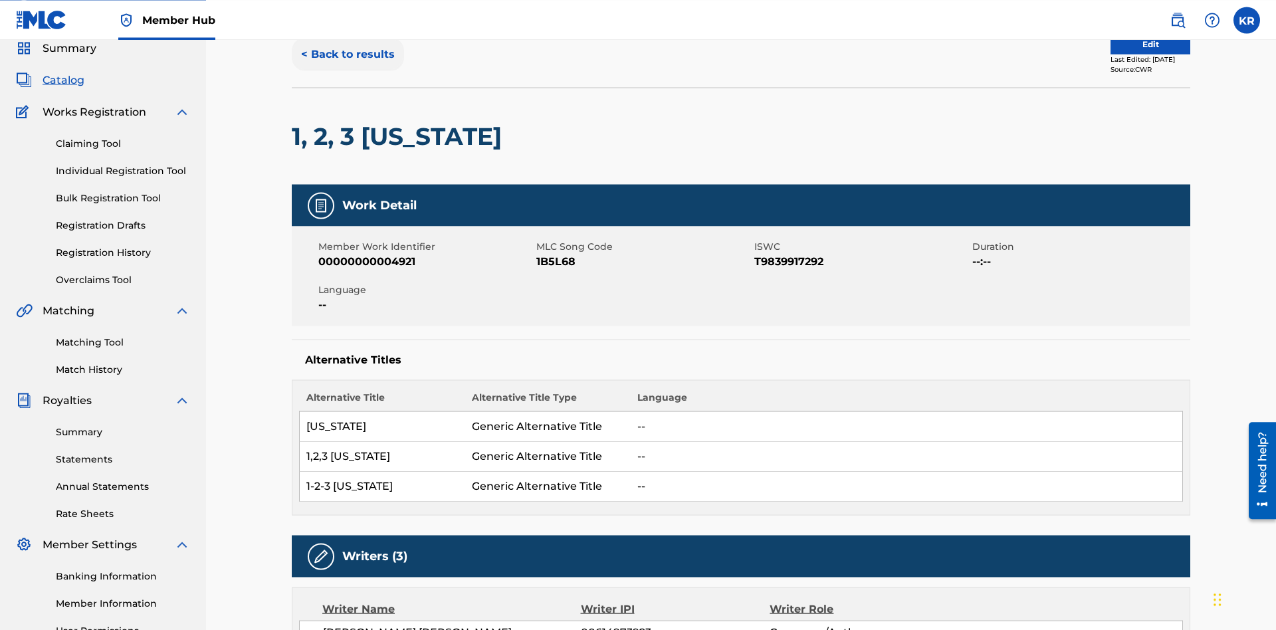
click at [347, 70] on button "< Back to results" at bounding box center [348, 53] width 112 height 33
